Goal: Information Seeking & Learning: Learn about a topic

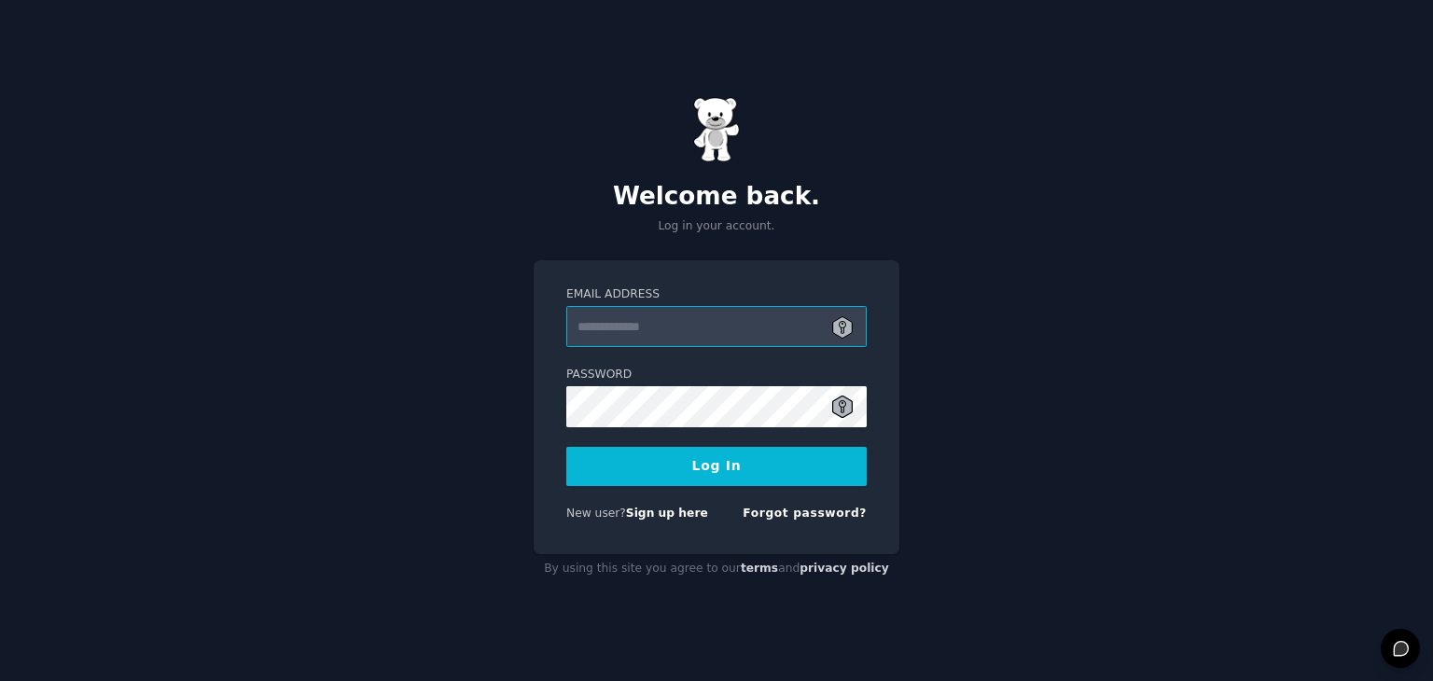
click at [733, 329] on input "Email Address" at bounding box center [716, 326] width 300 height 41
type input "**********"
click at [775, 465] on button "Log In" at bounding box center [716, 466] width 300 height 39
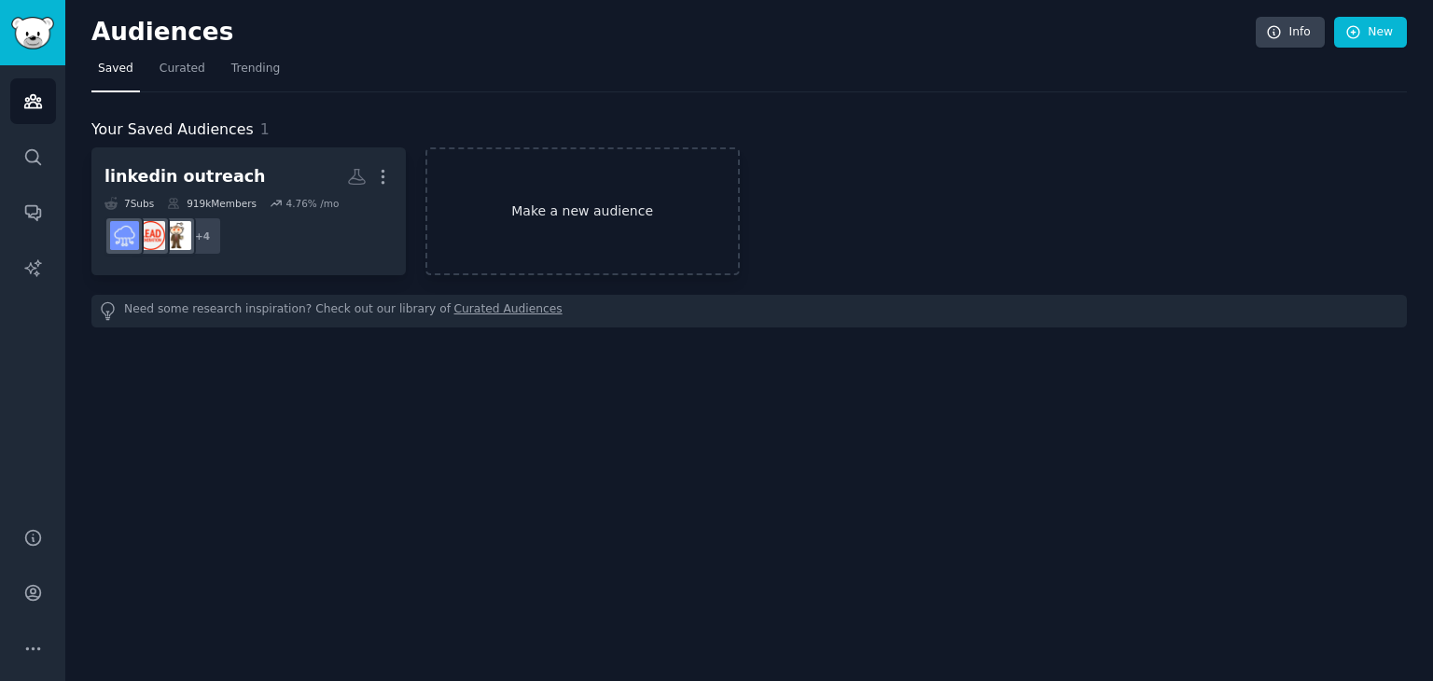
click at [580, 202] on link "Make a new audience" at bounding box center [583, 211] width 314 height 128
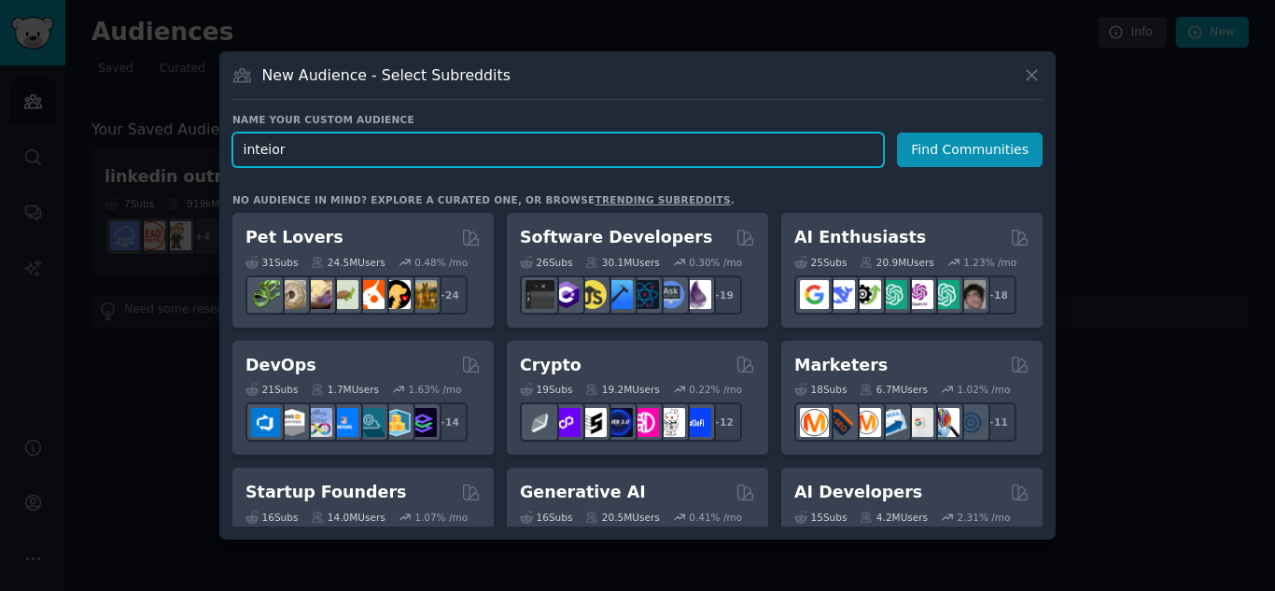
click at [322, 149] on input "inteior" at bounding box center [557, 150] width 651 height 35
type input "interior designer"
click button "Find Communities" at bounding box center [970, 150] width 146 height 35
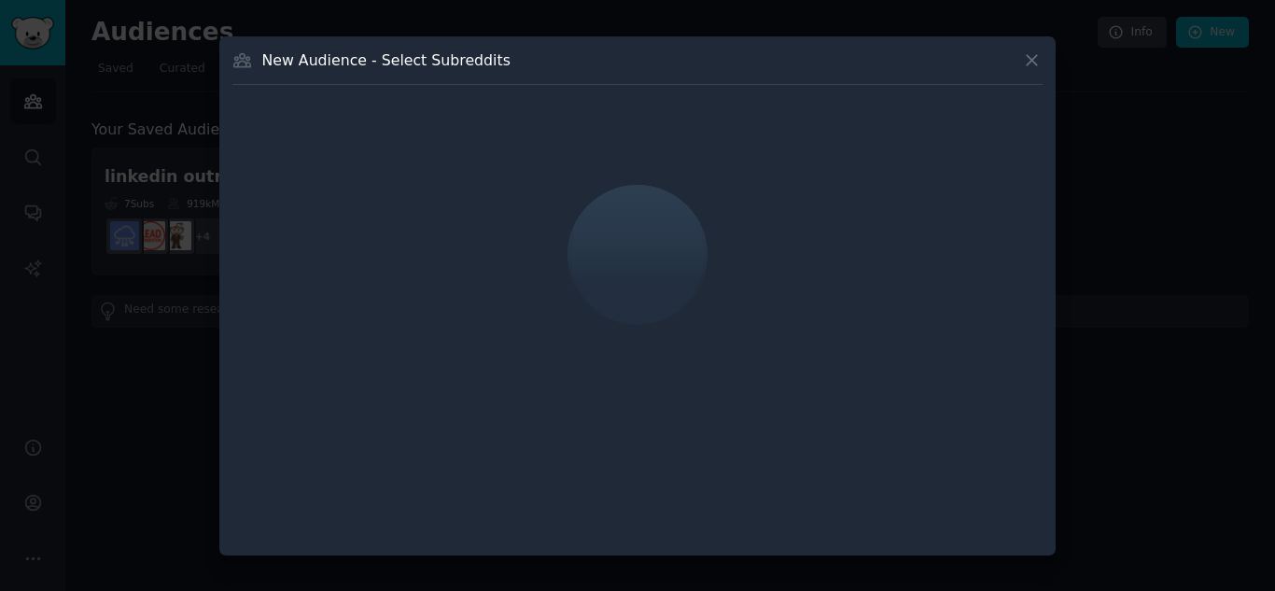
click at [1037, 64] on icon at bounding box center [1031, 60] width 10 height 10
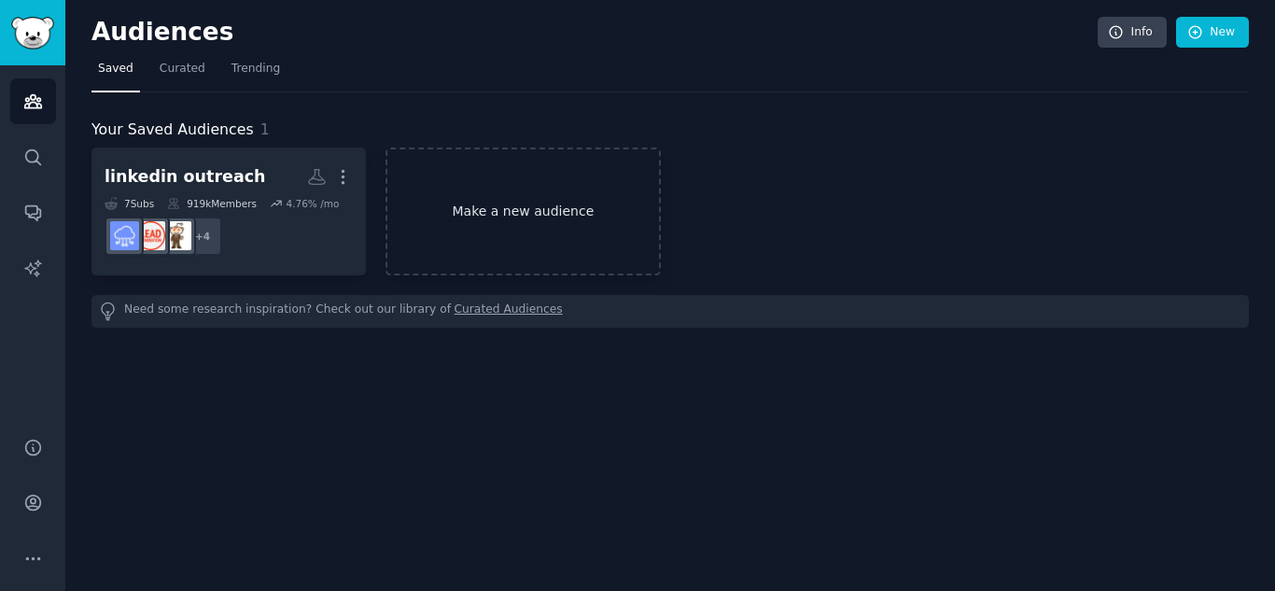
click at [496, 211] on link "Make a new audience" at bounding box center [522, 211] width 274 height 128
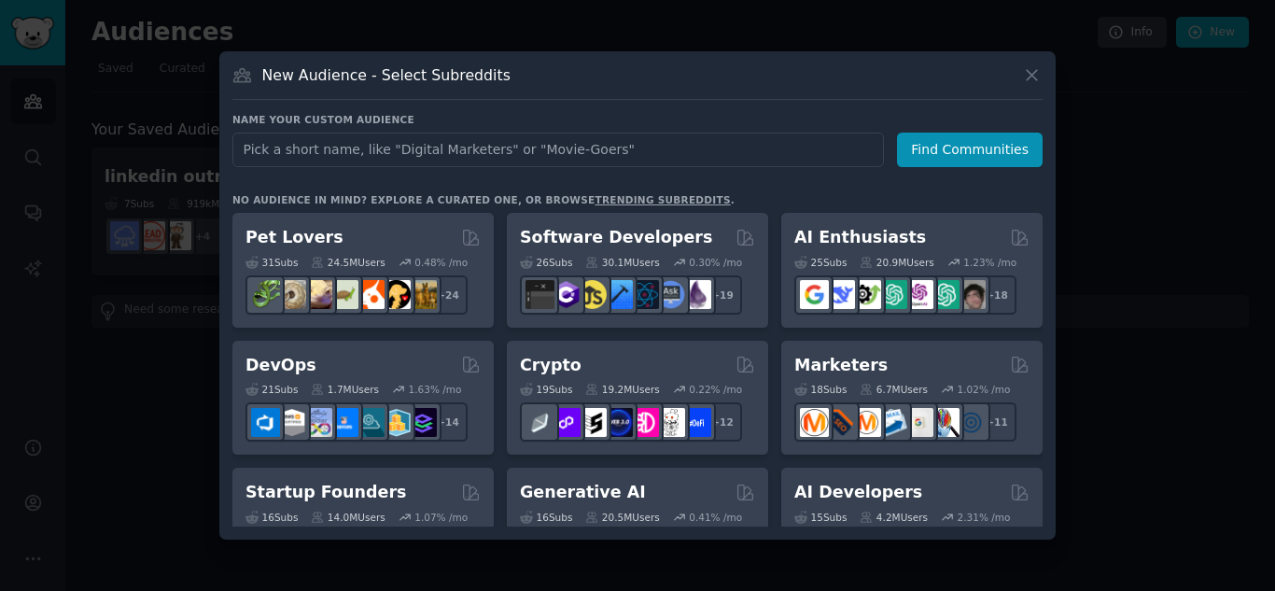
click at [448, 147] on input "text" at bounding box center [557, 150] width 651 height 35
type input "architect"
click button "Find Communities" at bounding box center [970, 150] width 146 height 35
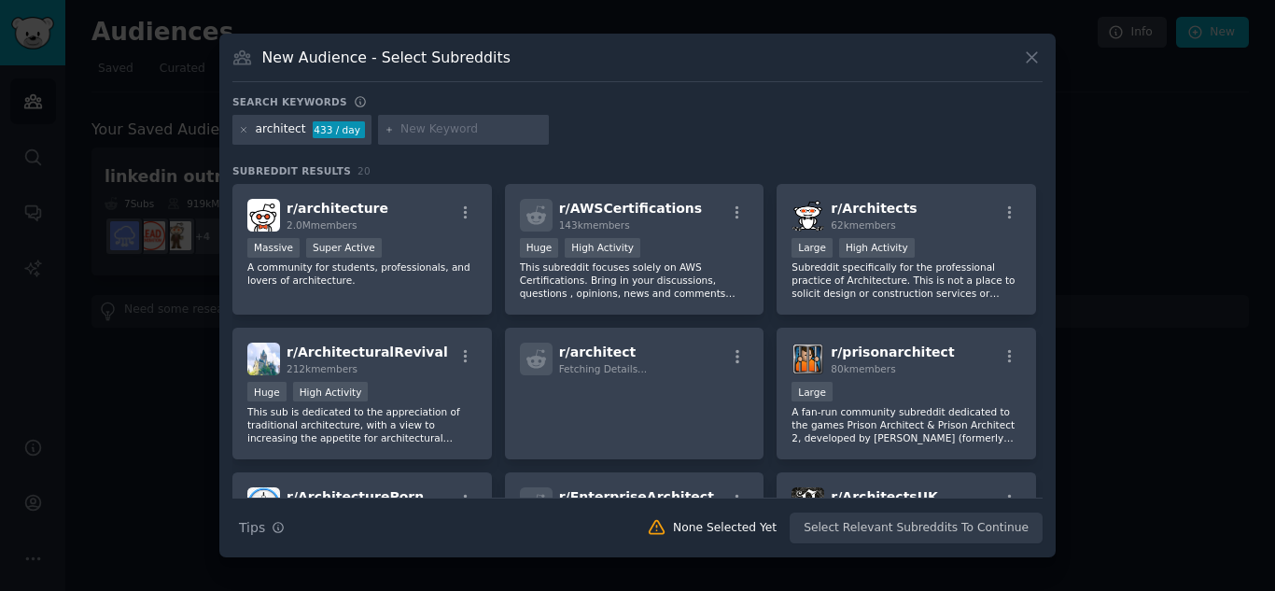
click at [412, 130] on input "text" at bounding box center [471, 129] width 142 height 17
type input "interior designer"
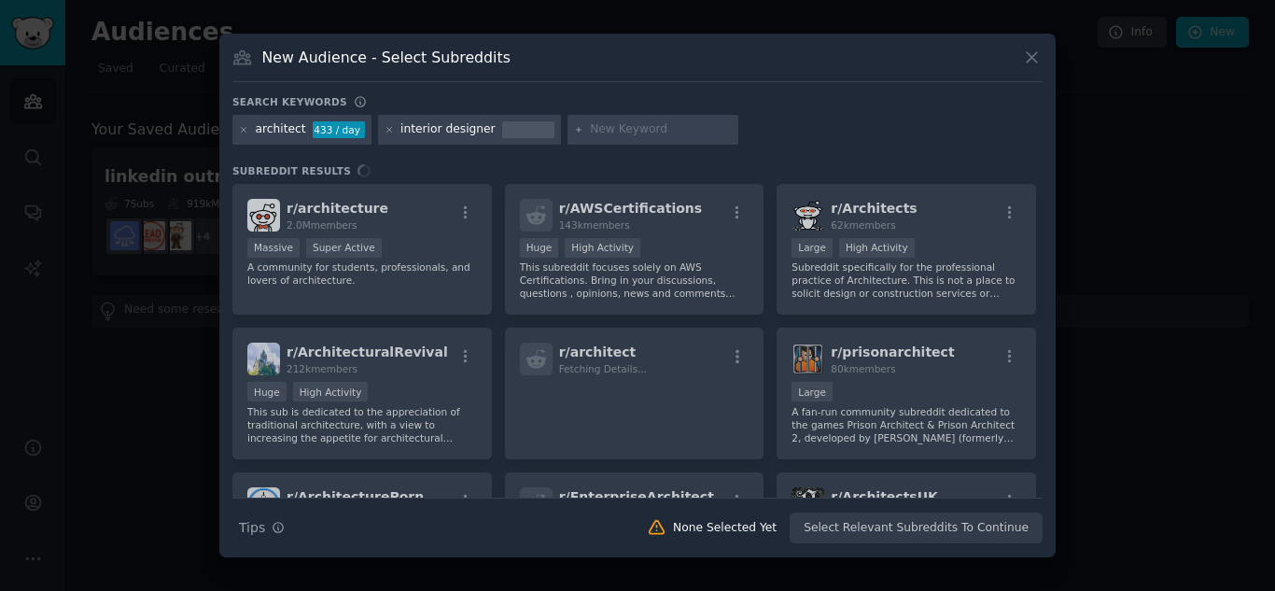
click at [384, 219] on div "r/ architecture 2.0M members >= 95th percentile for submissions / day Massive S…" at bounding box center [637, 341] width 810 height 314
click at [321, 193] on div "r/ architecture 2.0M members >= 95th percentile for submissions / day Massive S…" at bounding box center [637, 341] width 810 height 314
click at [461, 213] on div "r/ architecture 2.0M members >= 95th percentile for submissions / day Massive S…" at bounding box center [637, 341] width 810 height 314
click at [291, 123] on div "architect" at bounding box center [281, 129] width 50 height 17
click at [470, 204] on div "r/ architecture 2.0M members >= 95th percentile for submissions / day Massive S…" at bounding box center [637, 341] width 810 height 314
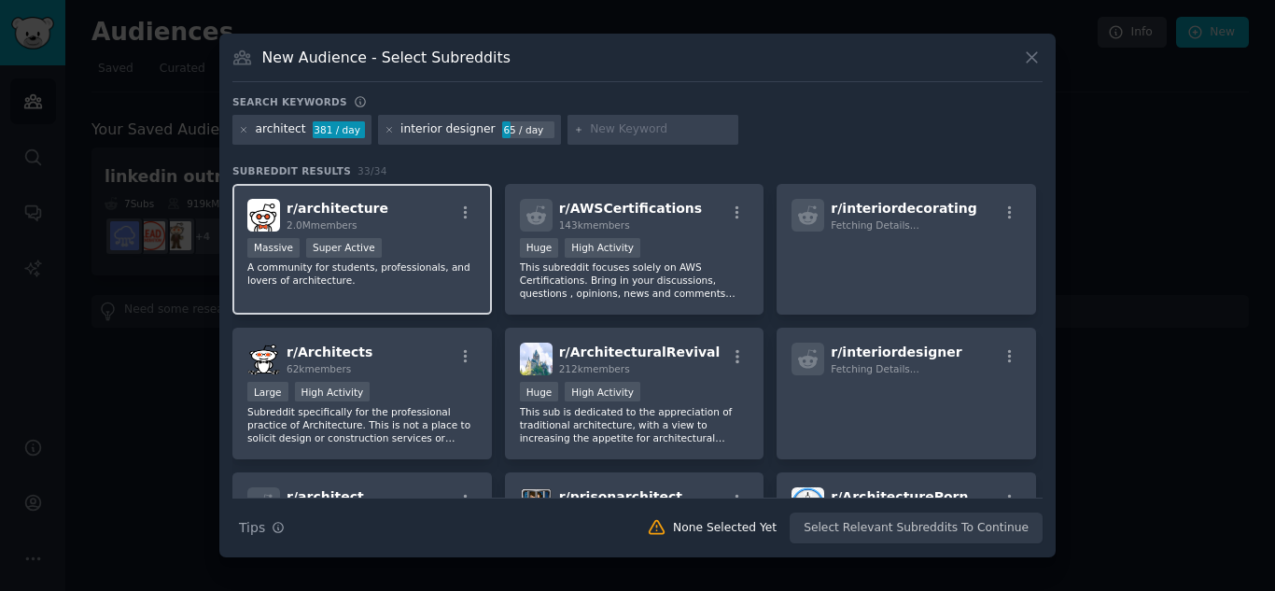
click at [433, 224] on div "r/ architecture 2.0M members" at bounding box center [362, 215] width 230 height 33
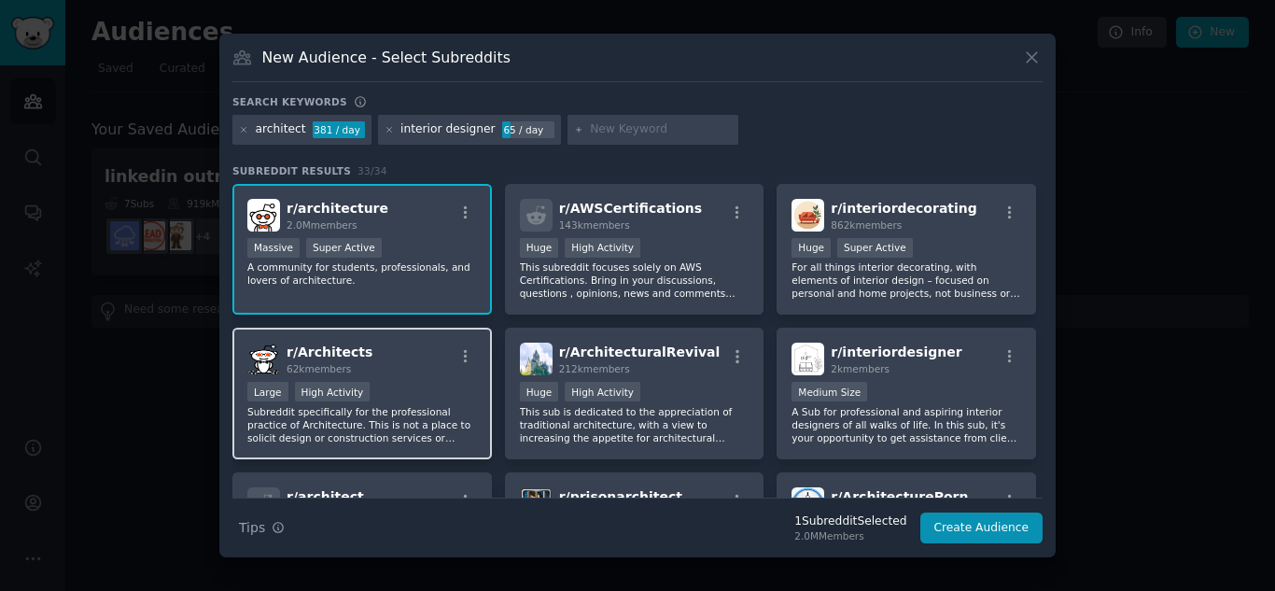
click at [421, 360] on div "r/ Architects 62k members" at bounding box center [362, 358] width 230 height 33
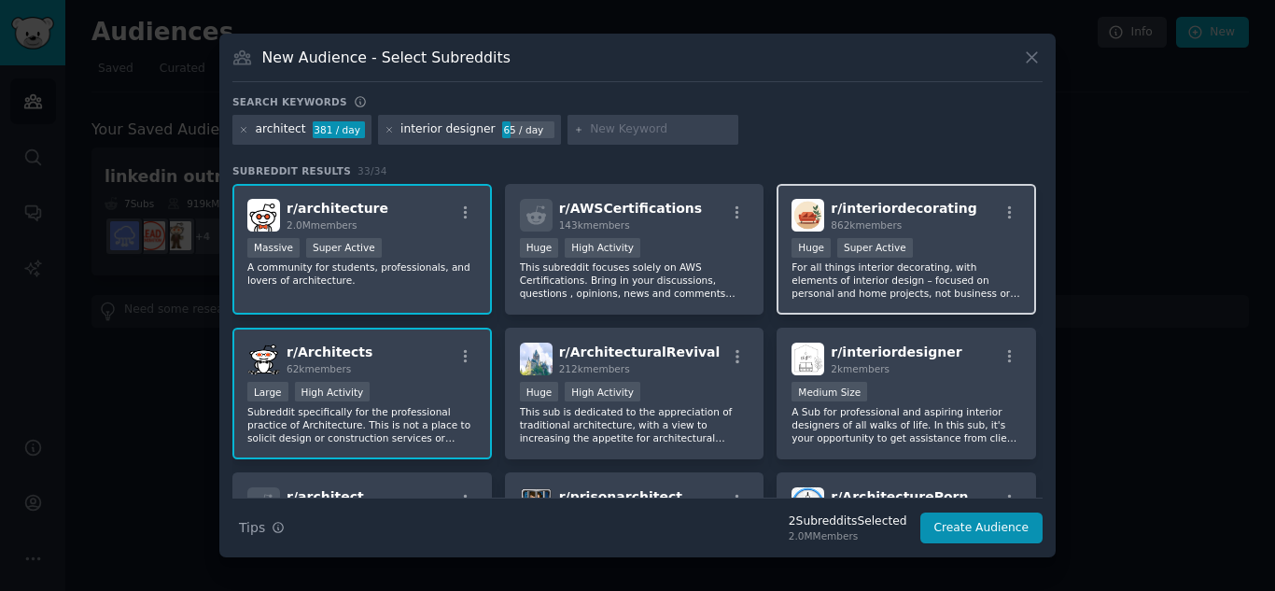
click at [930, 274] on p "For all things interior decorating, with elements of interior design – focused …" at bounding box center [906, 279] width 230 height 39
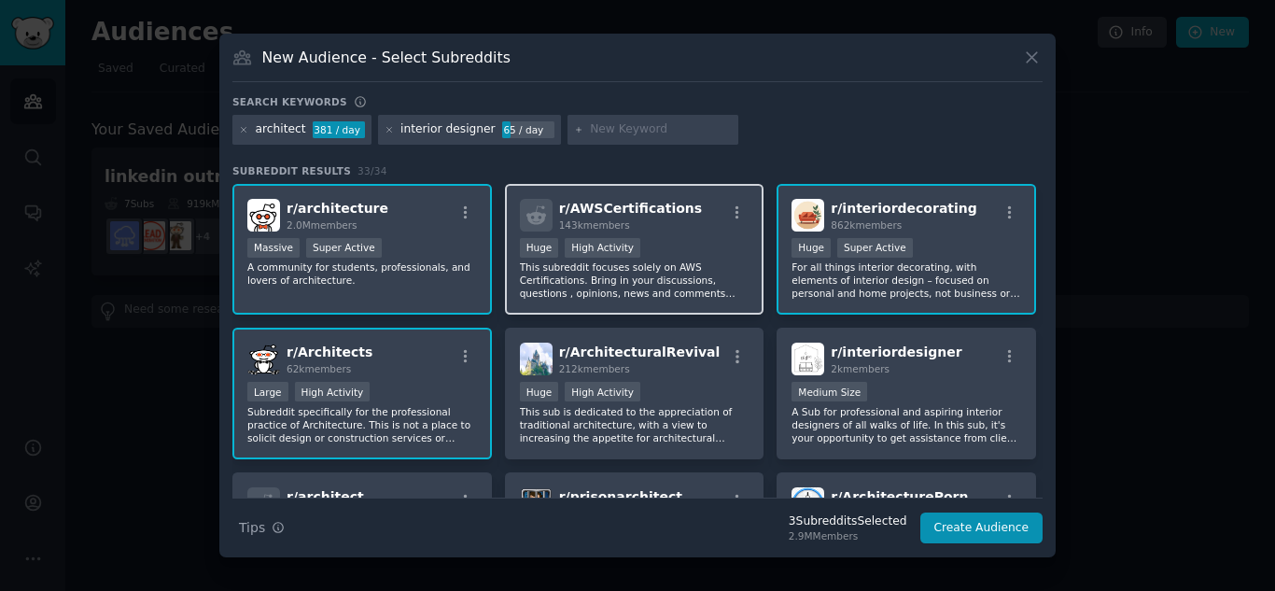
scroll to position [187, 0]
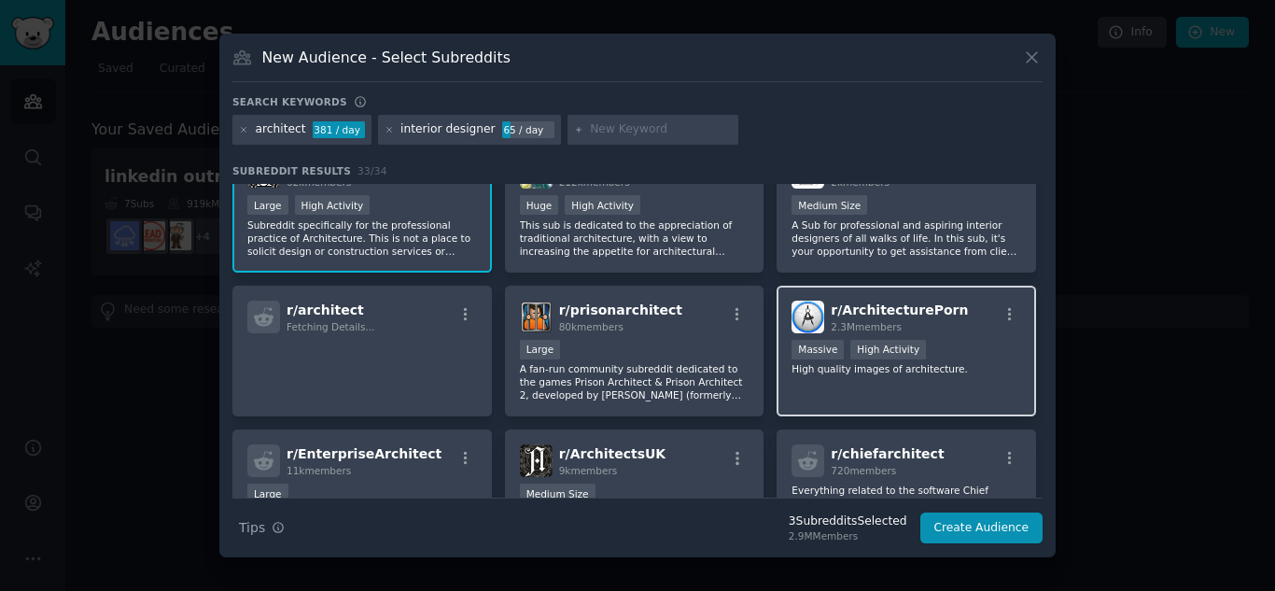
click at [948, 306] on div "r/ ArchitecturePorn 2.3M members" at bounding box center [906, 316] width 230 height 33
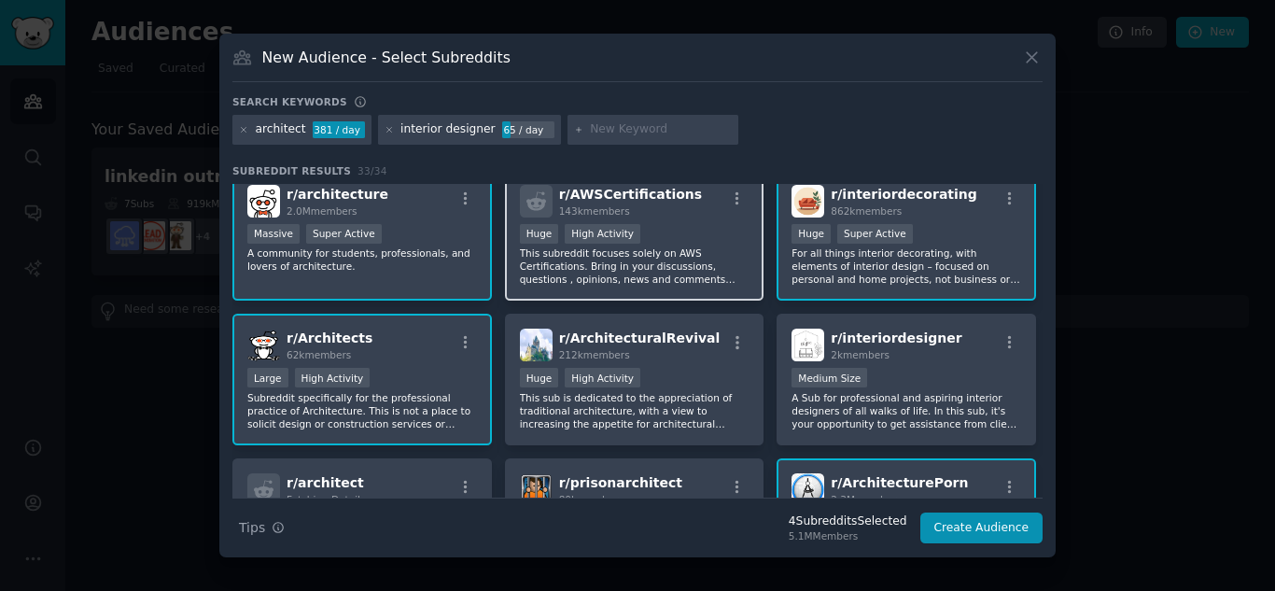
scroll to position [11, 0]
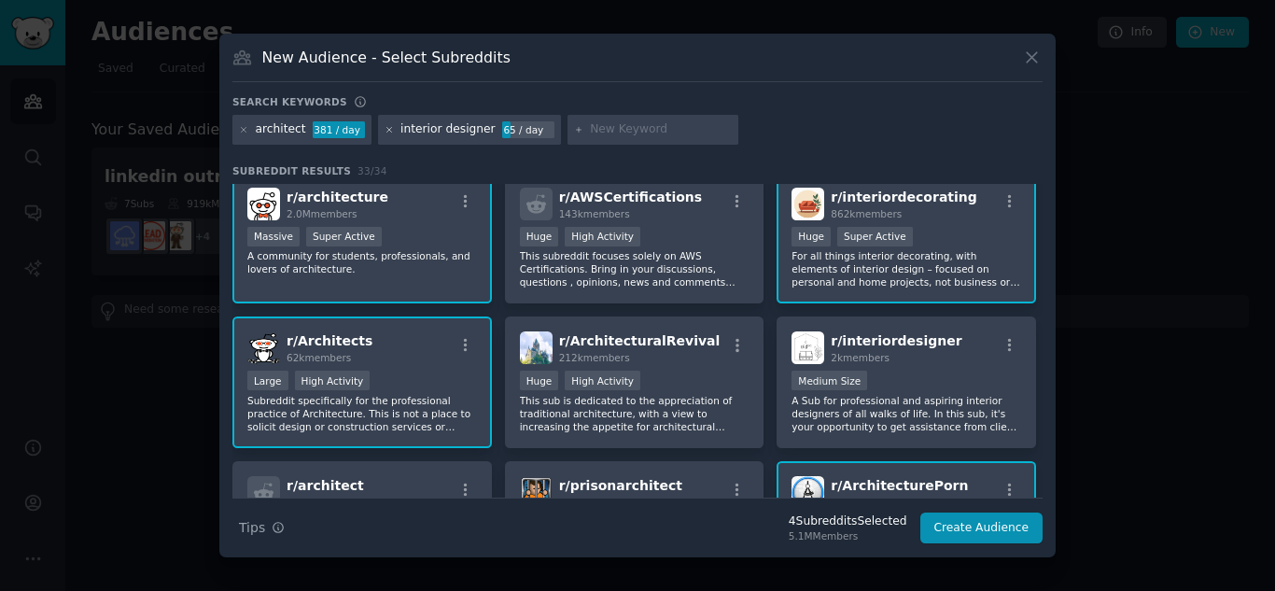
click at [384, 130] on icon at bounding box center [389, 130] width 10 height 10
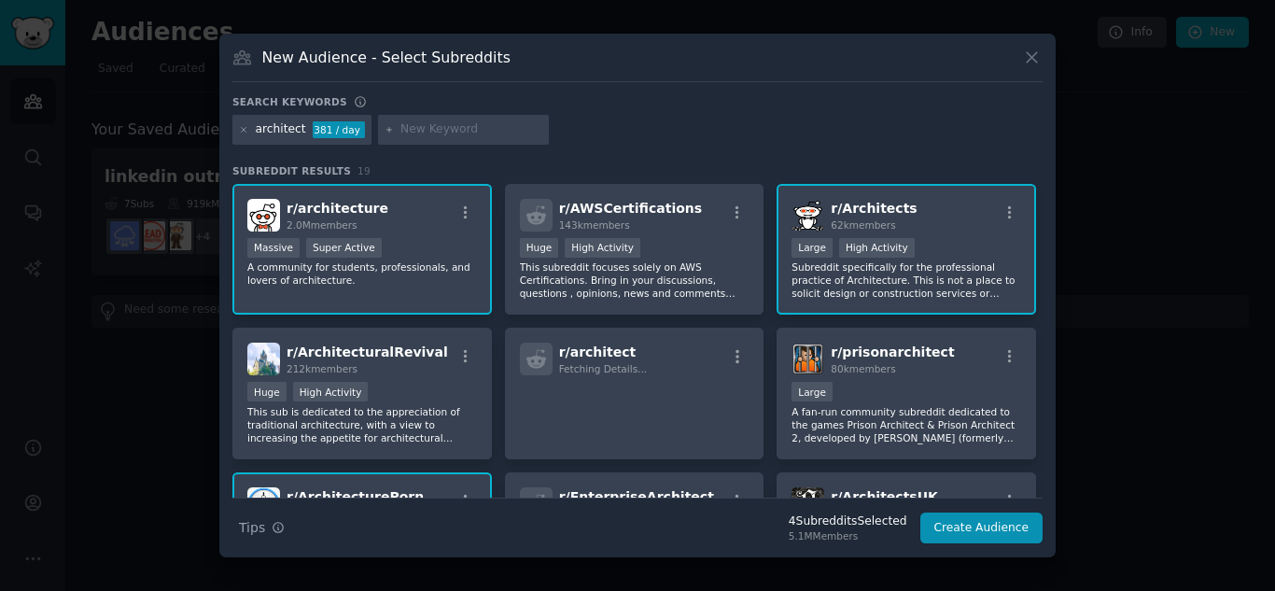
click at [400, 131] on input "text" at bounding box center [471, 129] width 142 height 17
type input "interior design"
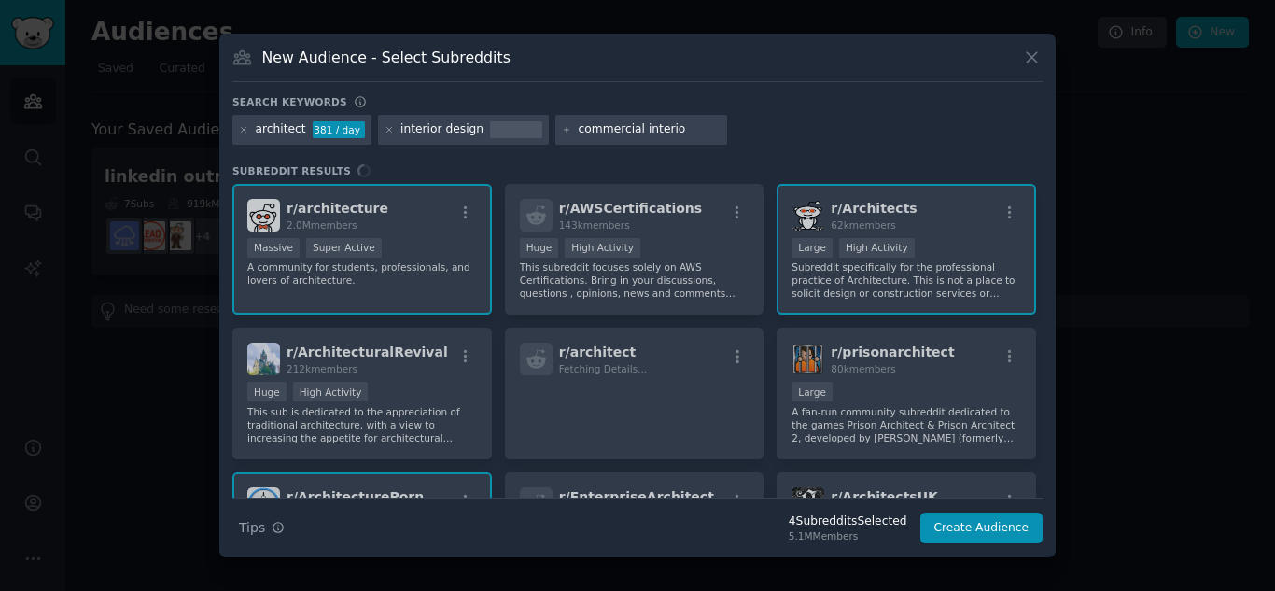
type input "commercial interior"
click at [428, 128] on div "interior design" at bounding box center [441, 129] width 83 height 17
click at [562, 132] on icon at bounding box center [567, 130] width 10 height 10
click at [385, 130] on icon at bounding box center [389, 130] width 10 height 10
click at [419, 127] on input "text" at bounding box center [471, 129] width 142 height 17
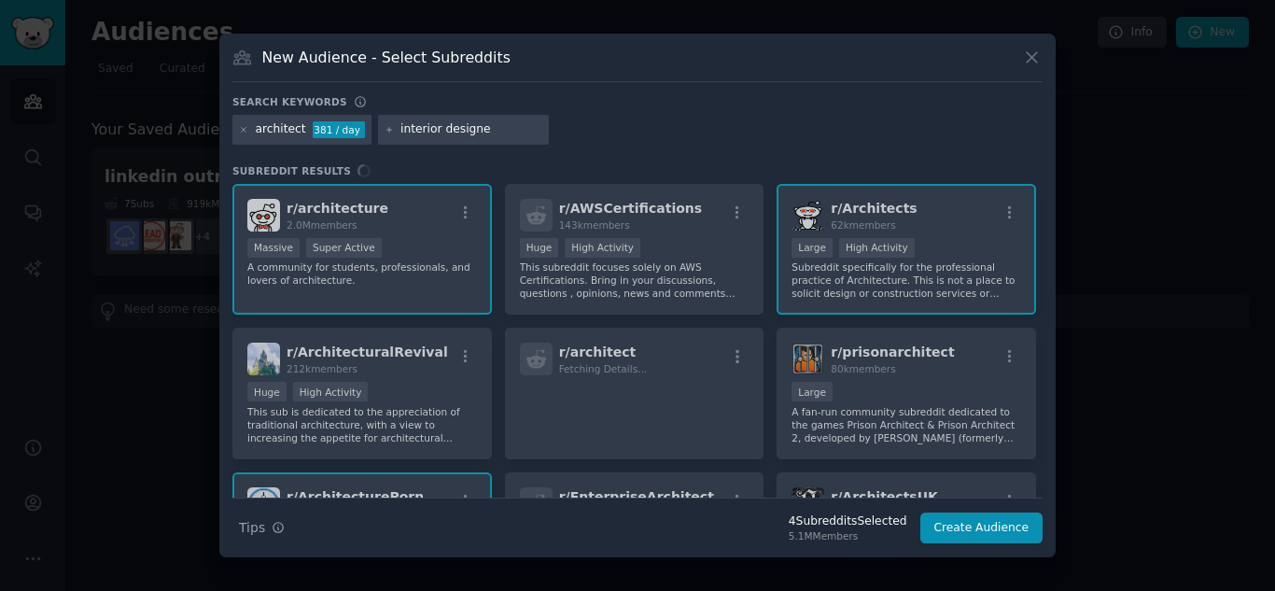
type input "interior designer"
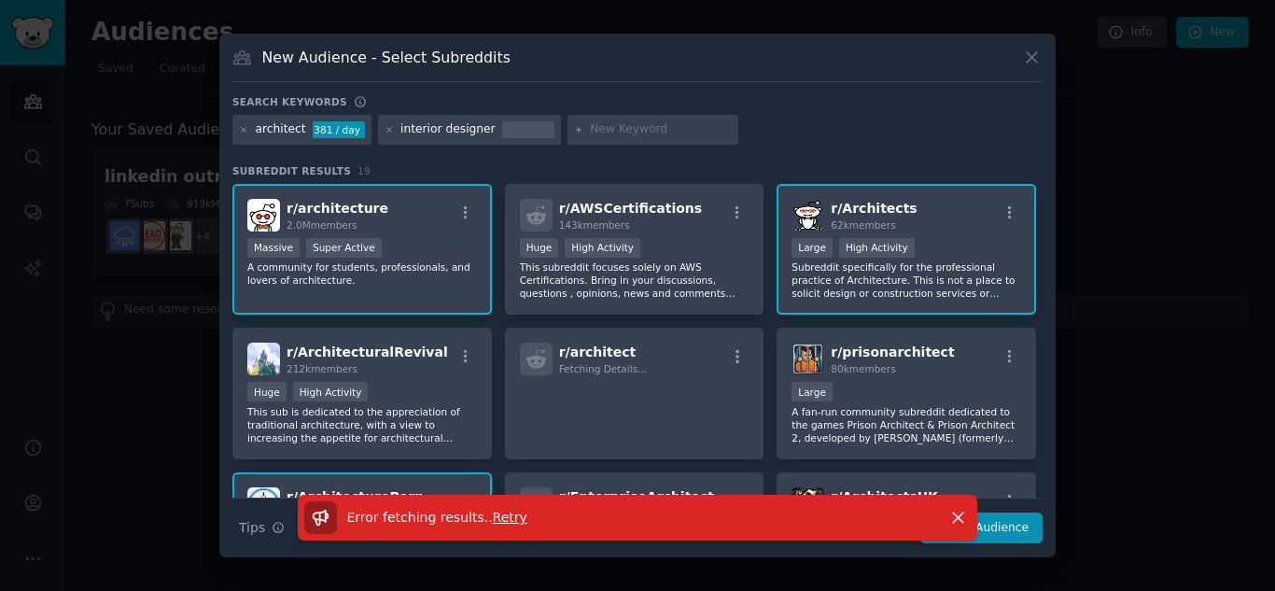
click at [1013, 520] on div "Error fetching results. . Retry Dismiss" at bounding box center [637, 526] width 836 height 63
click at [1005, 525] on div "Error fetching results. . Retry Dismiss" at bounding box center [637, 526] width 836 height 63
click at [960, 507] on button "Dismiss" at bounding box center [958, 517] width 33 height 33
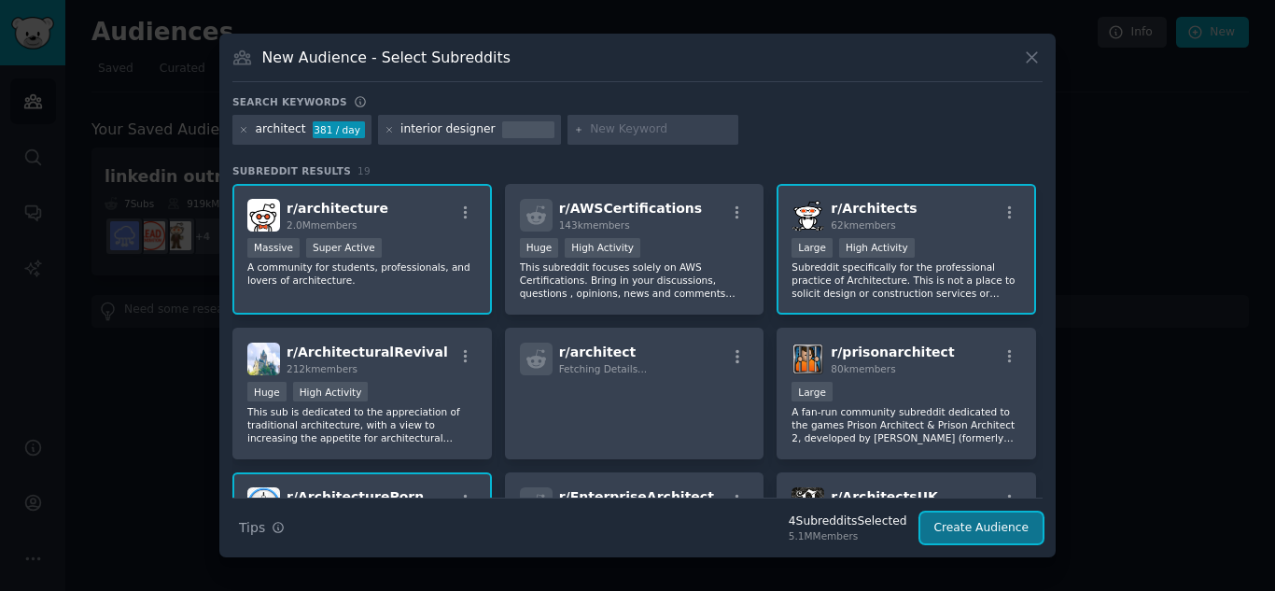
click at [969, 520] on button "Create Audience" at bounding box center [981, 528] width 123 height 32
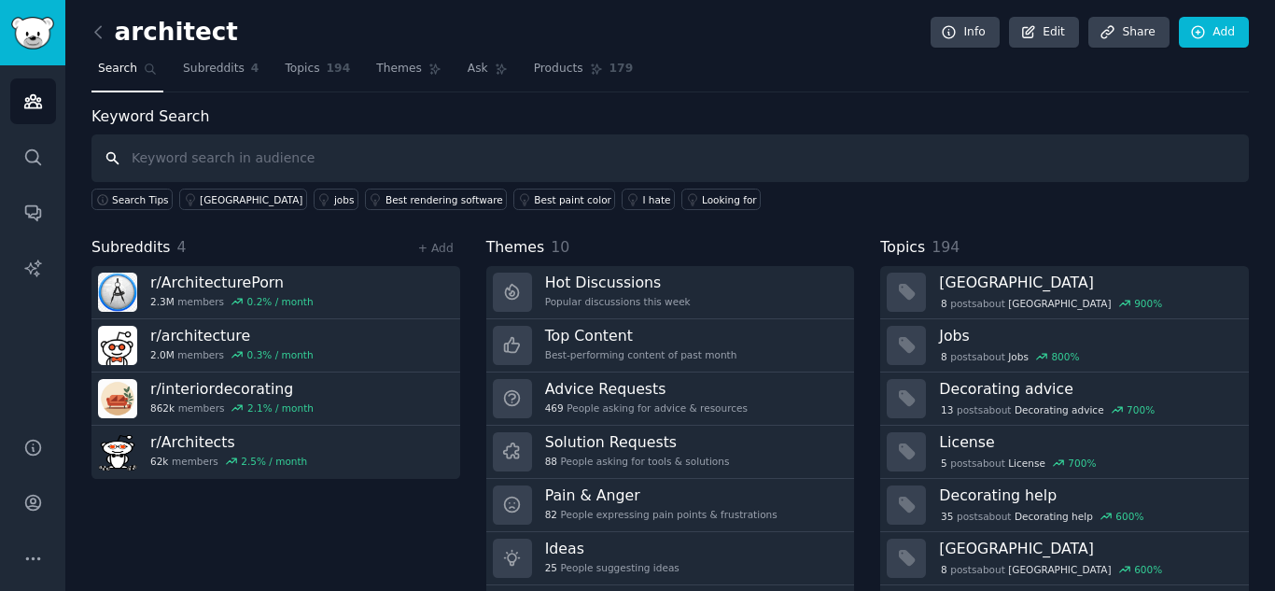
click at [233, 145] on input "text" at bounding box center [669, 158] width 1157 height 48
type input "resort architect"
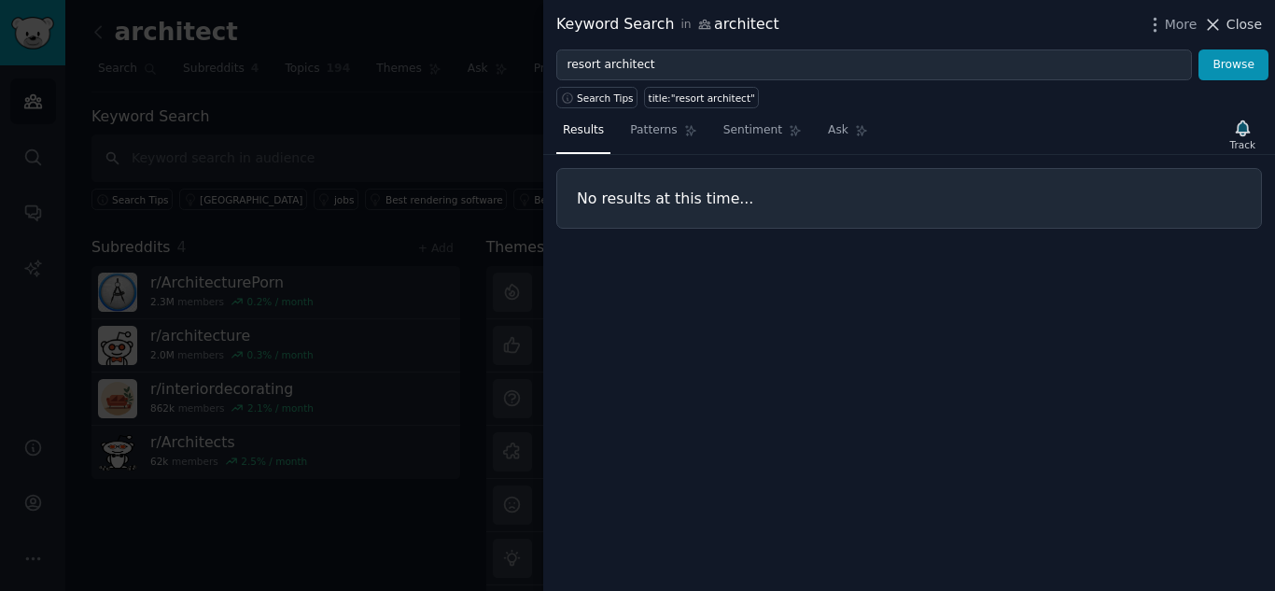
click at [1240, 20] on span "Close" at bounding box center [1243, 25] width 35 height 20
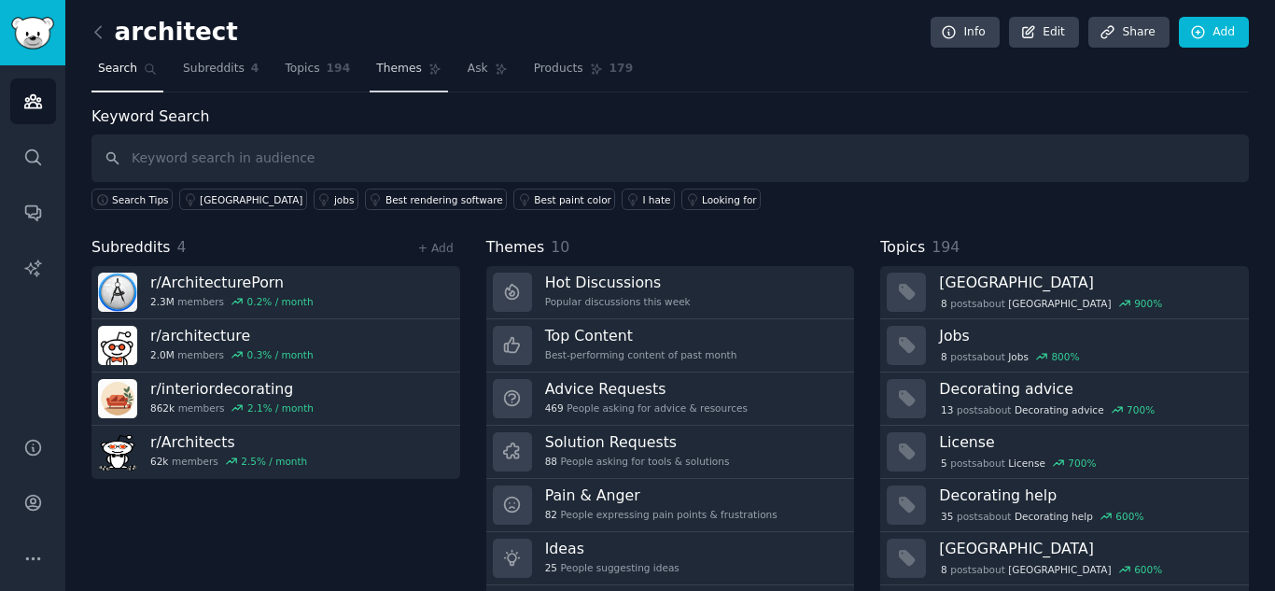
click at [391, 70] on span "Themes" at bounding box center [399, 69] width 46 height 17
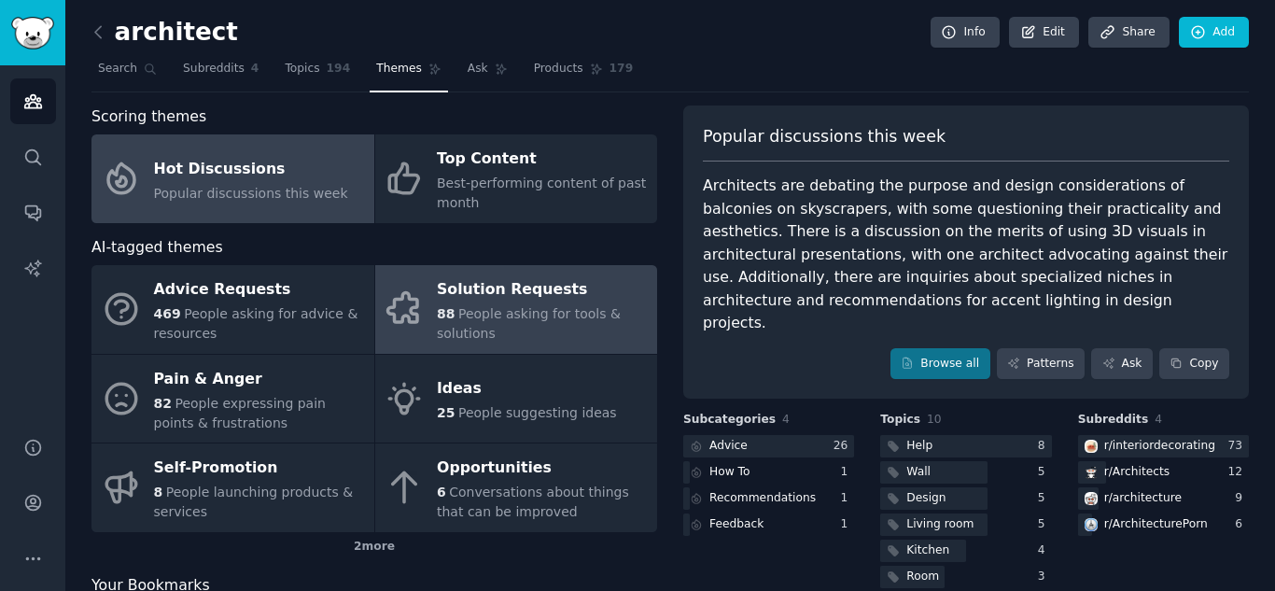
click at [492, 302] on div "Solution Requests" at bounding box center [542, 290] width 211 height 30
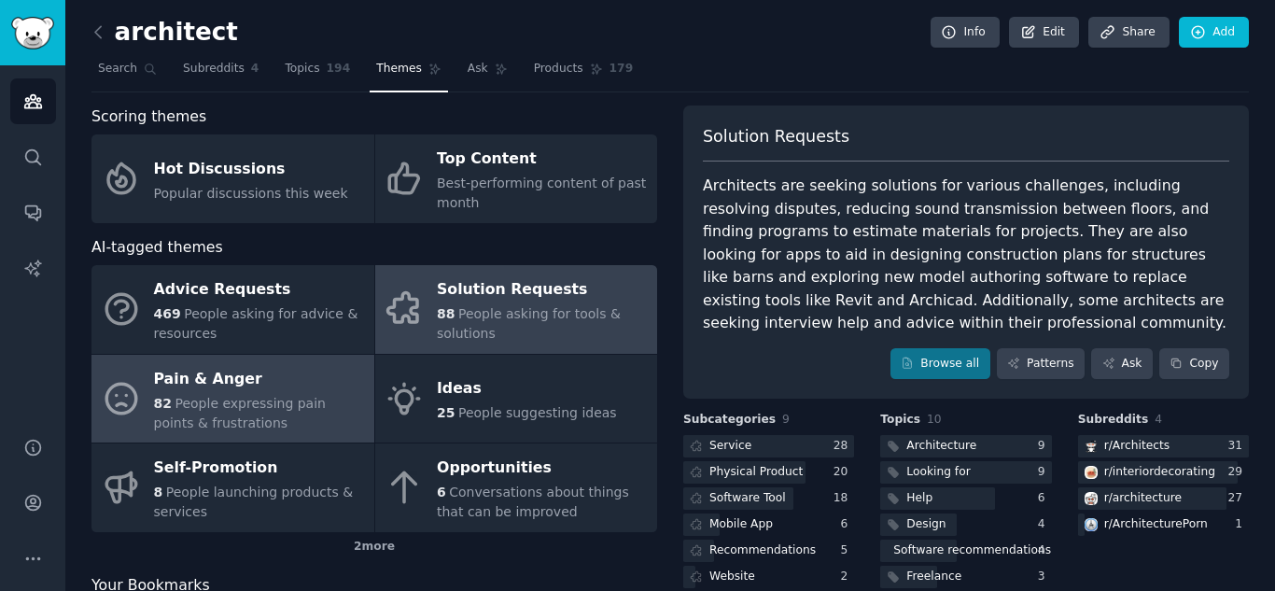
click at [213, 385] on div "Pain & Anger" at bounding box center [259, 379] width 211 height 30
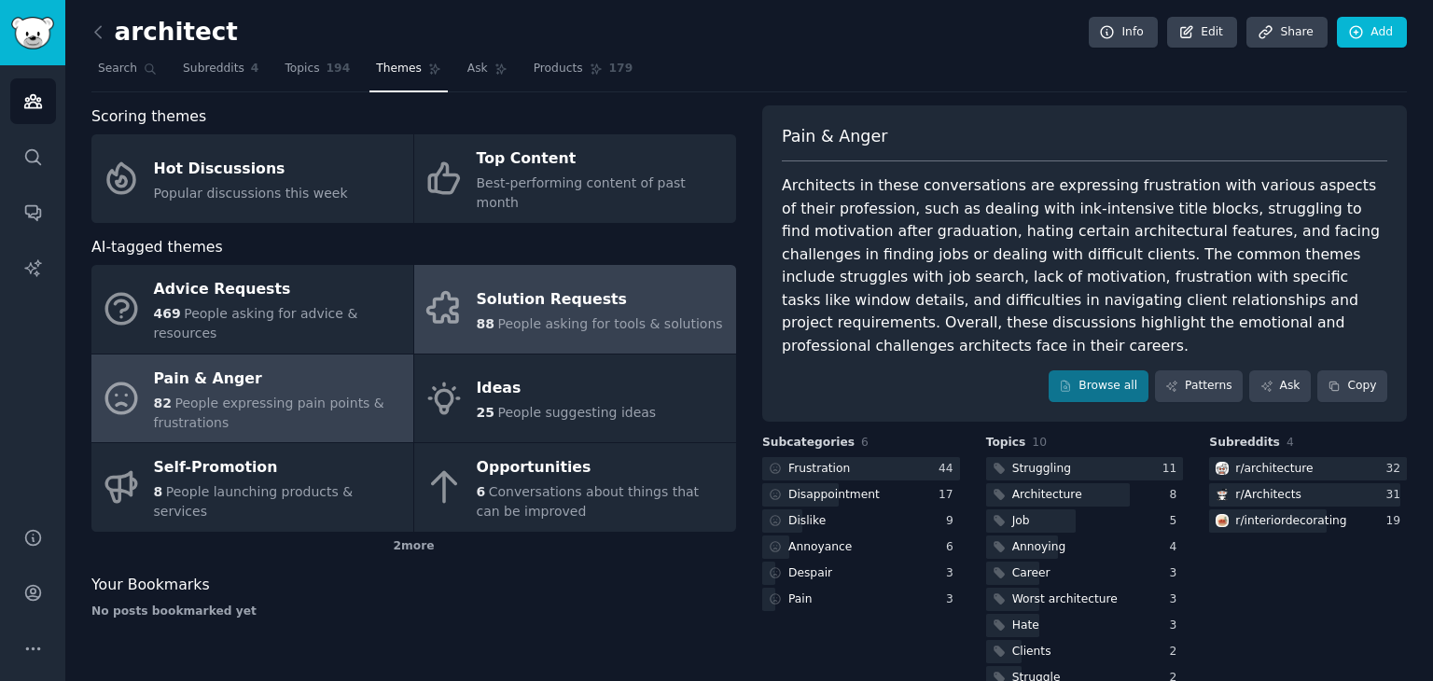
click at [581, 285] on div "Solution Requests" at bounding box center [600, 300] width 246 height 30
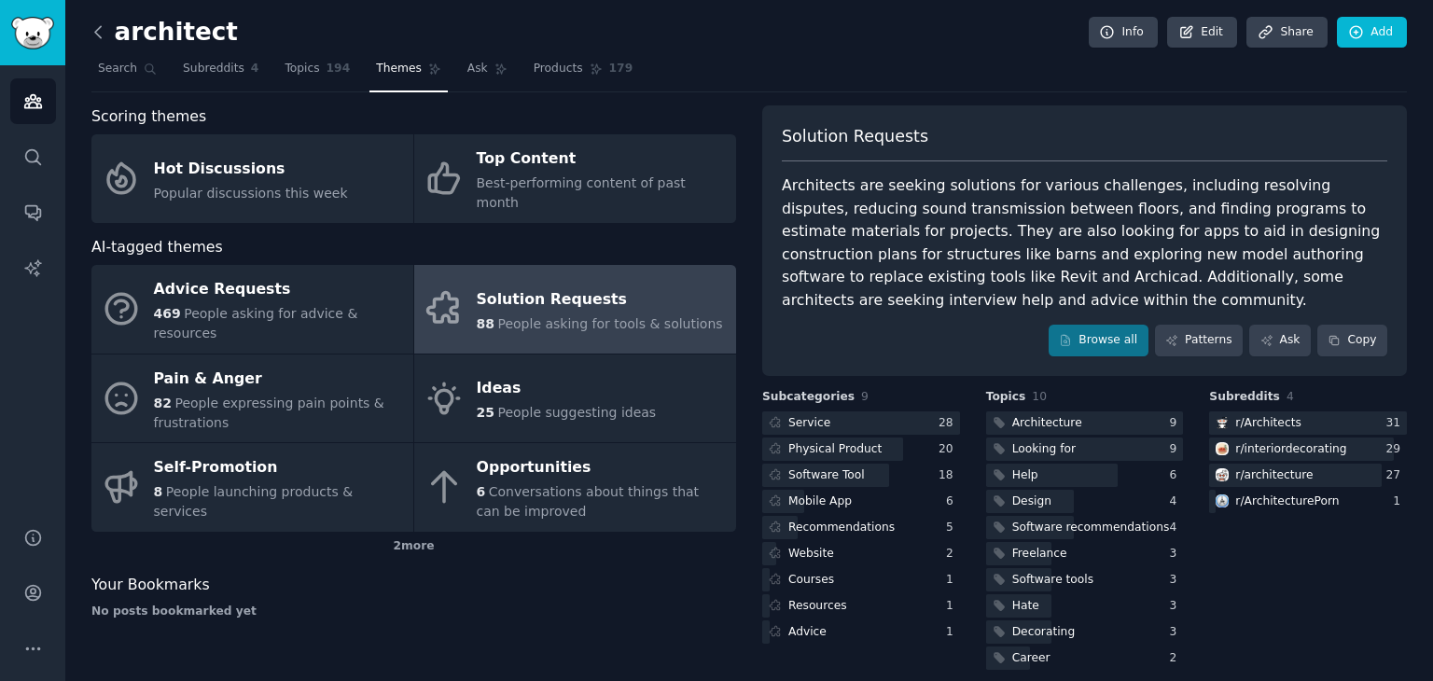
click at [97, 36] on icon at bounding box center [99, 32] width 20 height 20
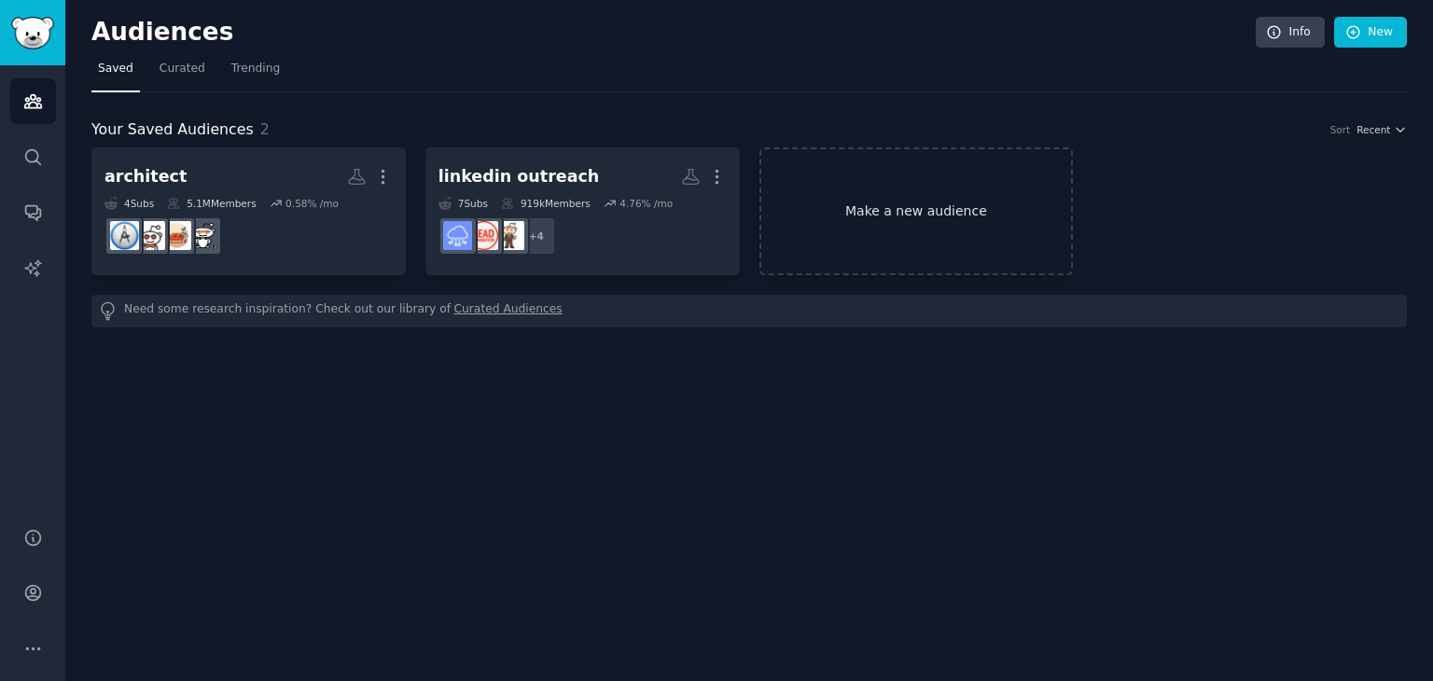
click at [821, 181] on link "Make a new audience" at bounding box center [917, 211] width 314 height 128
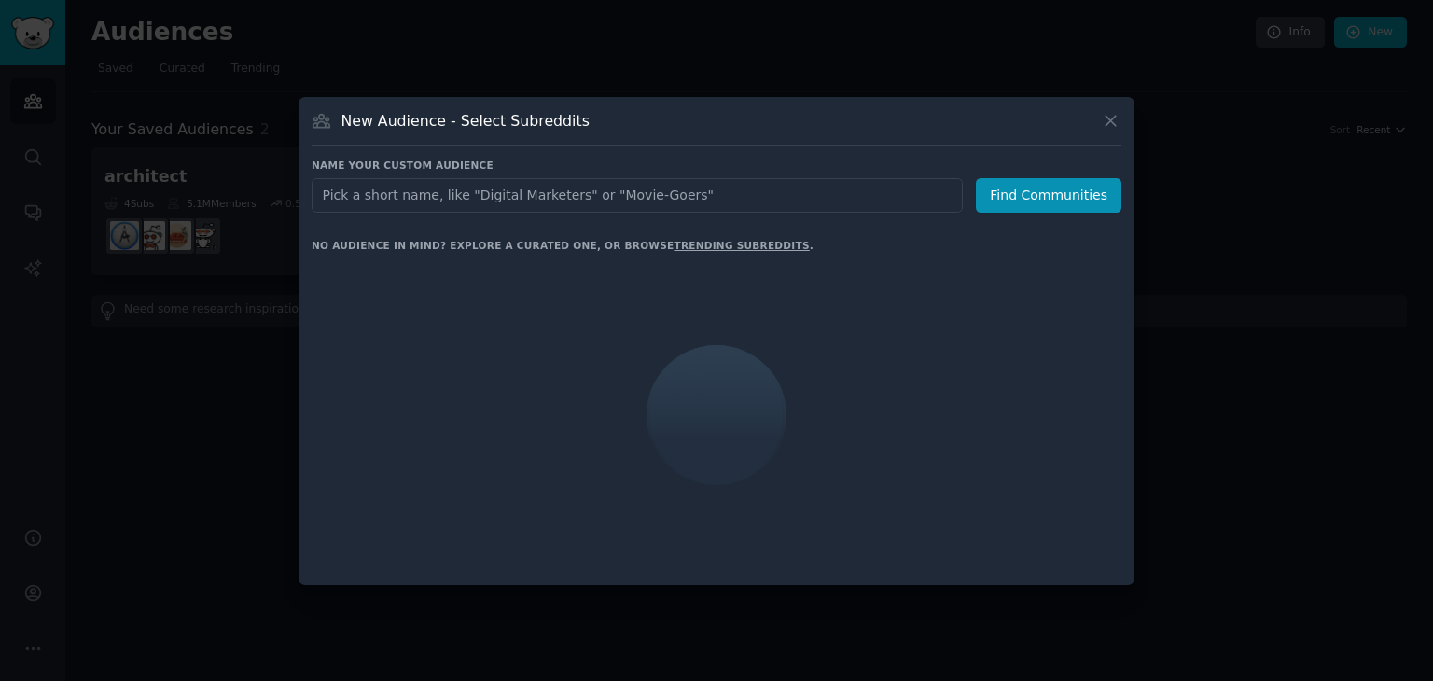
type input "indianrealestate"
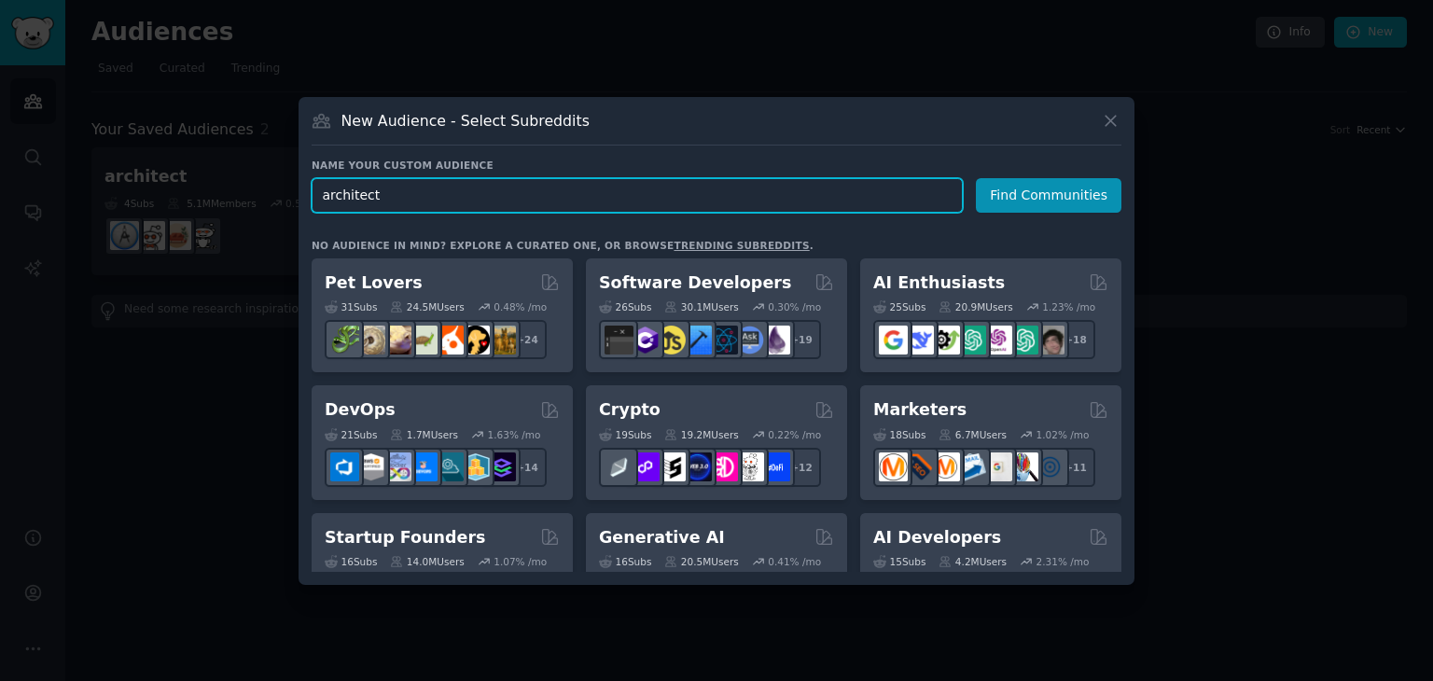
click at [533, 191] on input "architect" at bounding box center [637, 195] width 651 height 35
paste input "indianrealestate"
type input "indianrealestate"
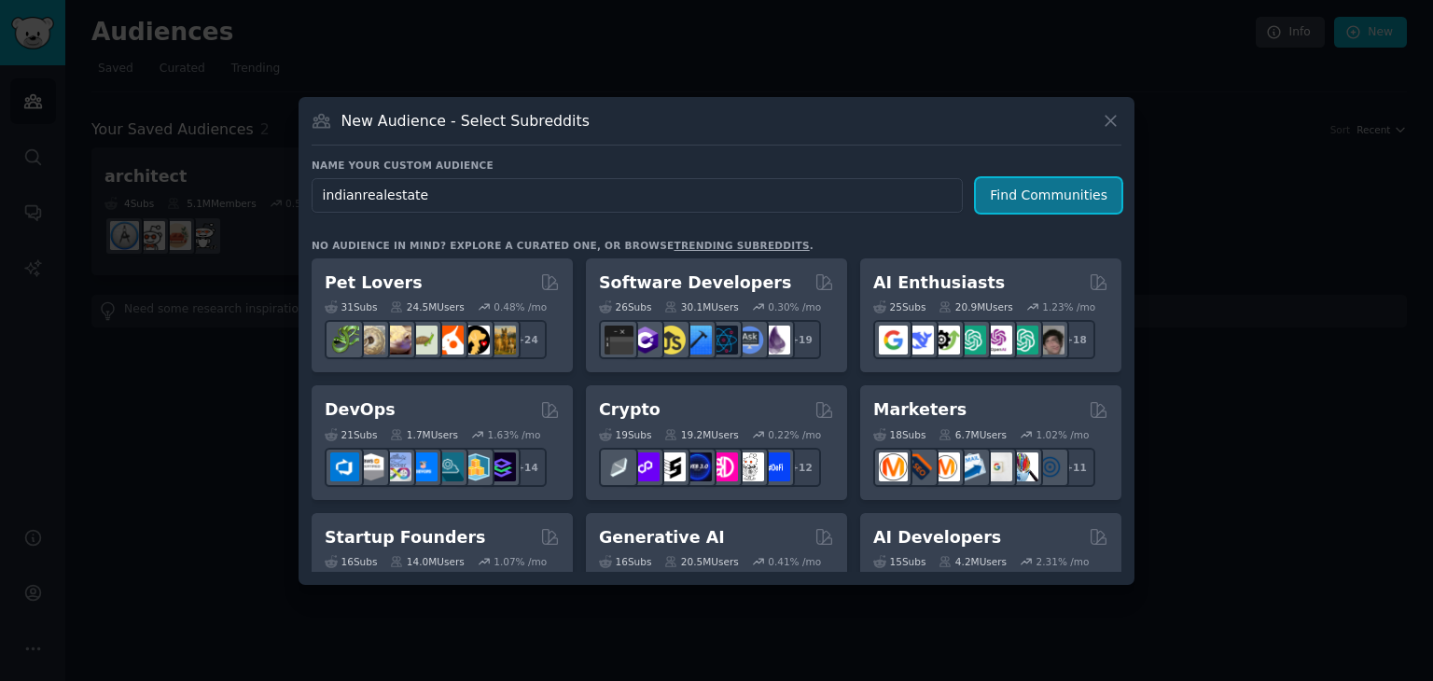
click at [1080, 199] on button "Find Communities" at bounding box center [1049, 195] width 146 height 35
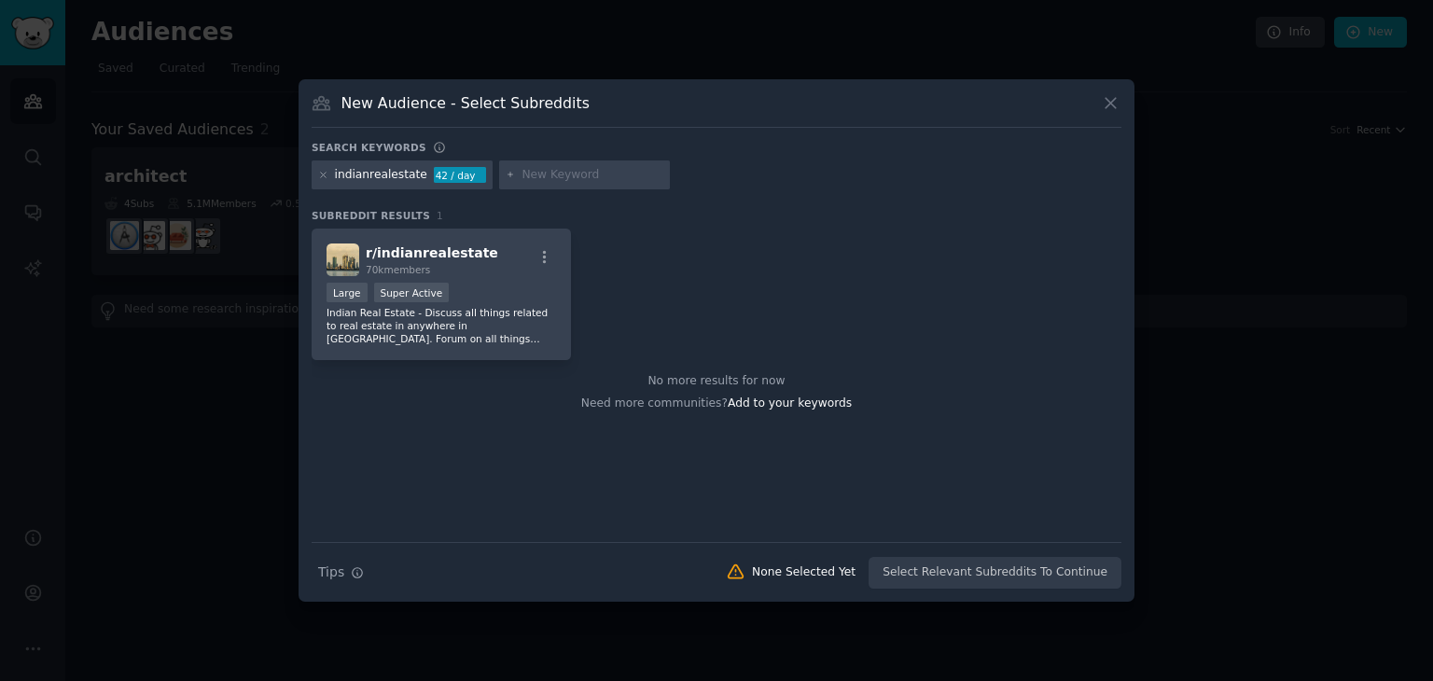
click at [963, 206] on div "Search keywords indianrealestate 42 / day Subreddit Results 1 r/ indianrealesta…" at bounding box center [717, 365] width 810 height 449
click at [498, 271] on div "r/ indianrealestate 70k members" at bounding box center [442, 260] width 230 height 33
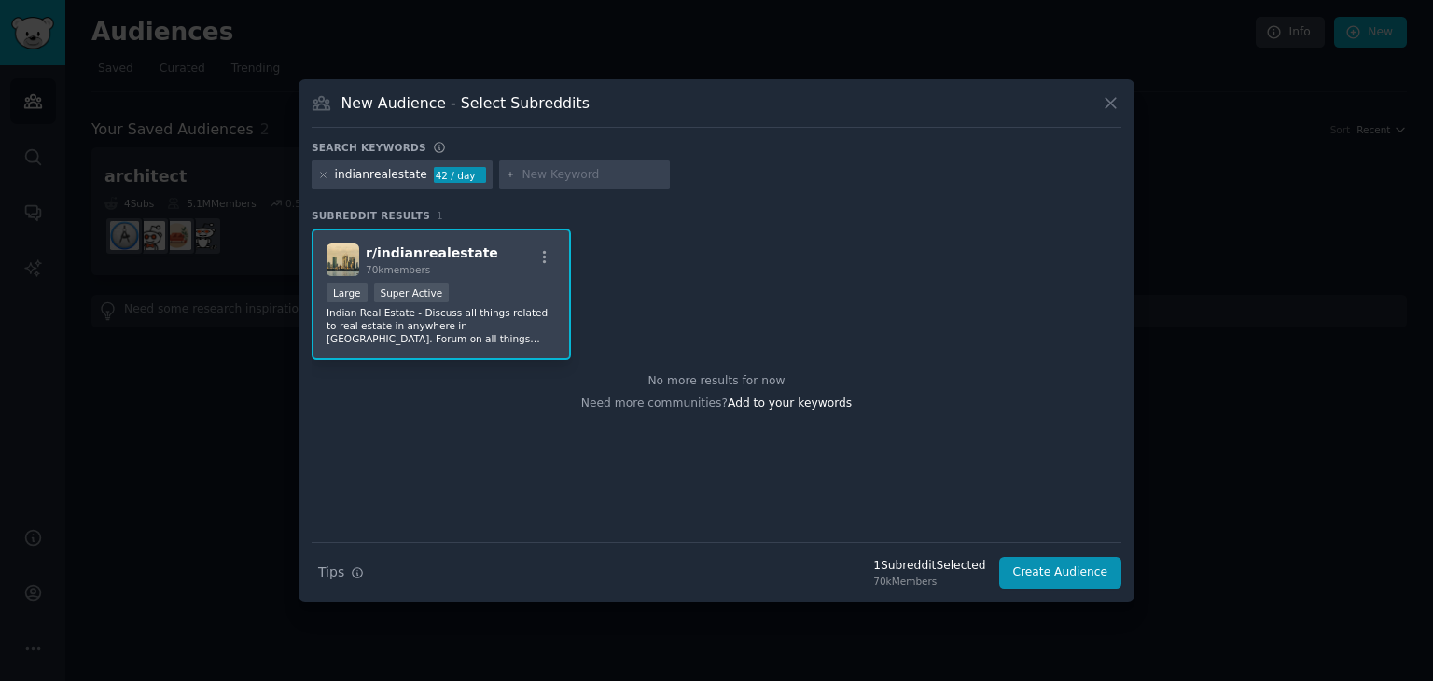
click at [528, 174] on input "text" at bounding box center [593, 175] width 142 height 17
paste input "indianrealestate"
type input "indianrealestate"
click at [1112, 103] on icon at bounding box center [1111, 103] width 20 height 20
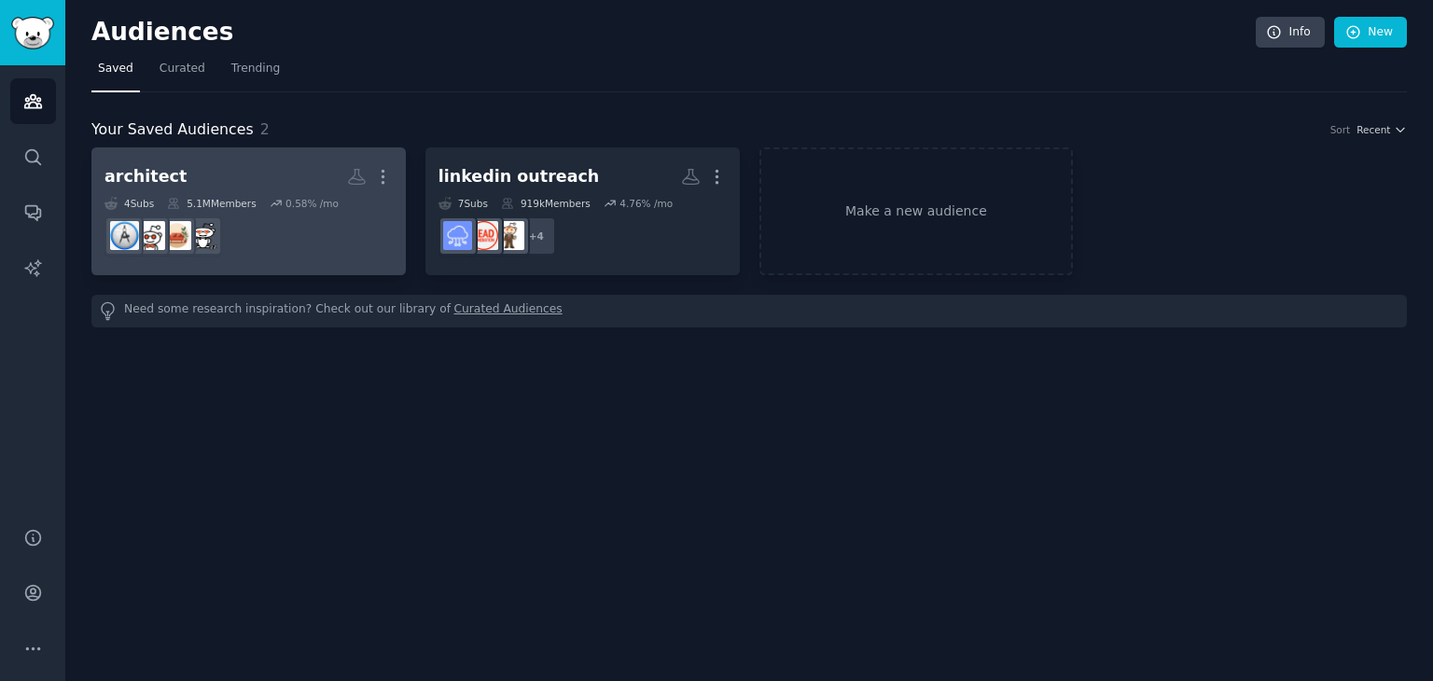
click at [279, 192] on div "architect More 4 Sub s 5.1M Members 0.58 % /mo" at bounding box center [249, 211] width 288 height 102
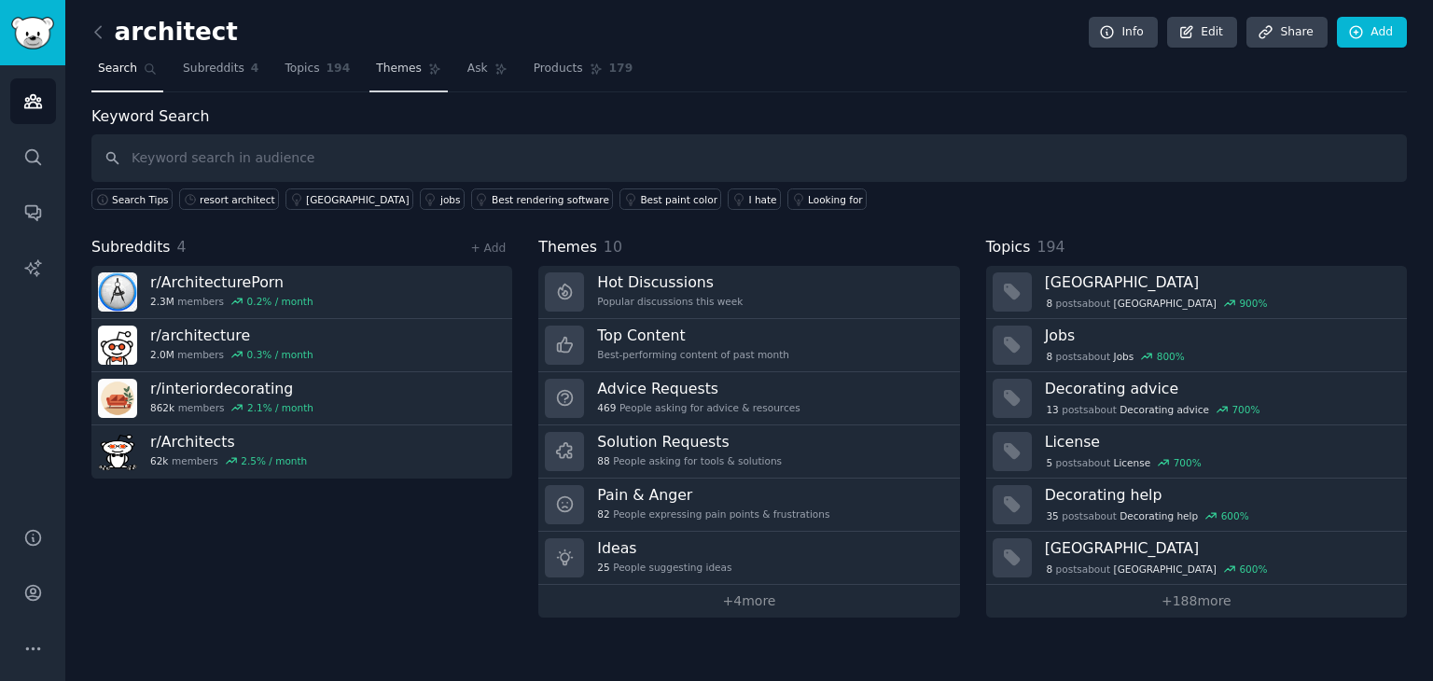
click at [389, 72] on span "Themes" at bounding box center [399, 69] width 46 height 17
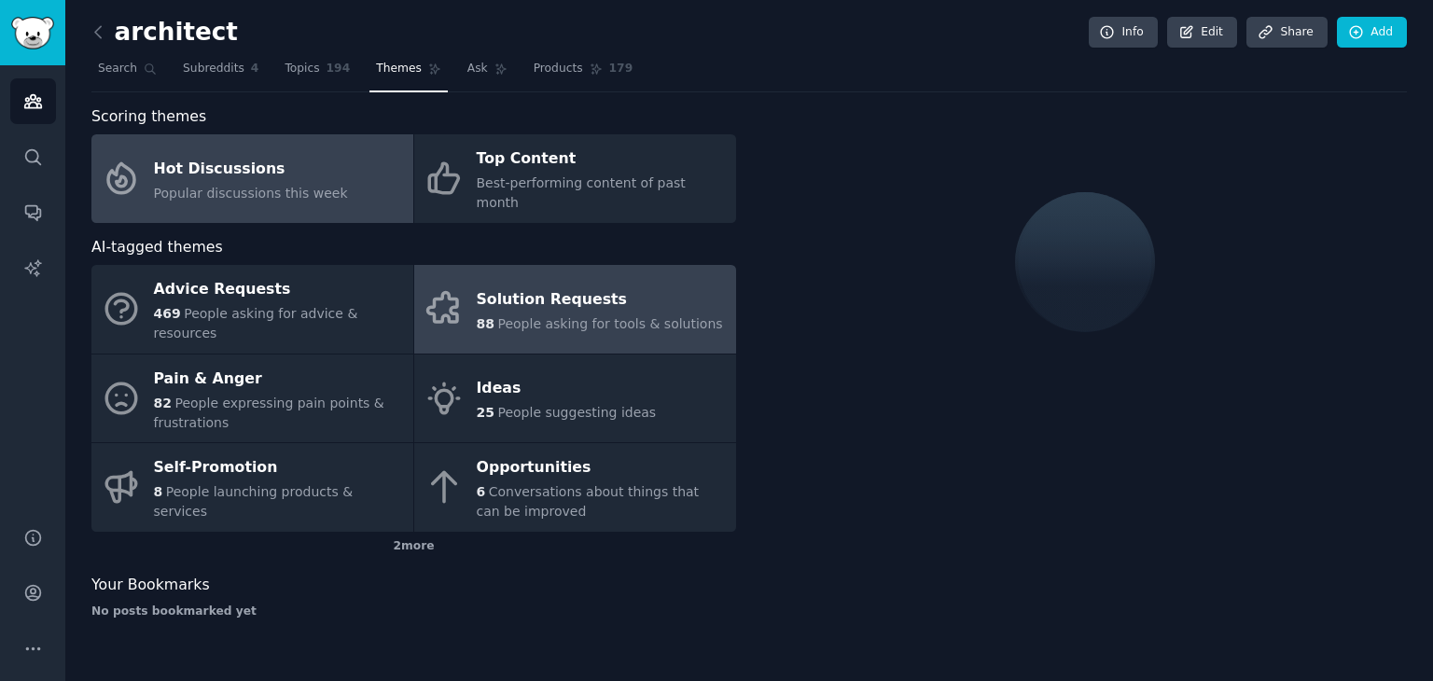
click at [593, 316] on span "People asking for tools & solutions" at bounding box center [609, 323] width 225 height 15
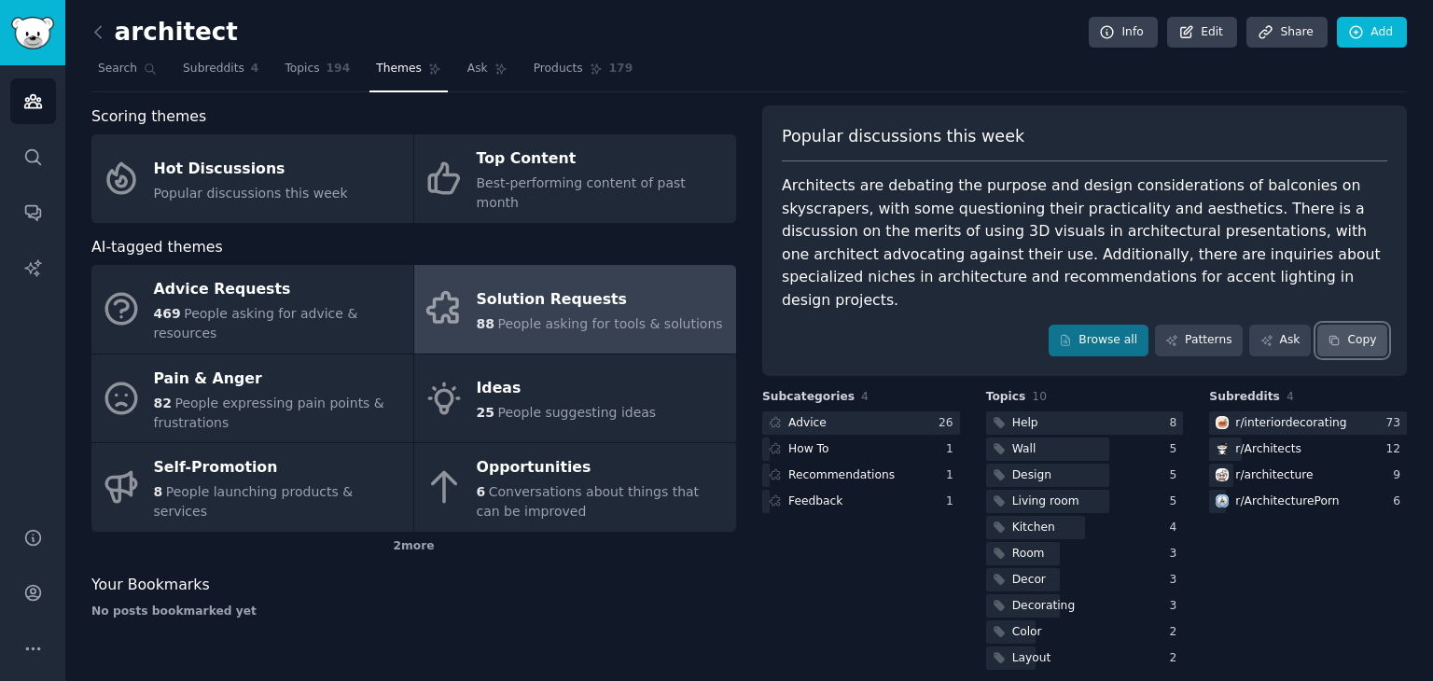
click at [1274, 325] on button "Copy" at bounding box center [1353, 341] width 70 height 32
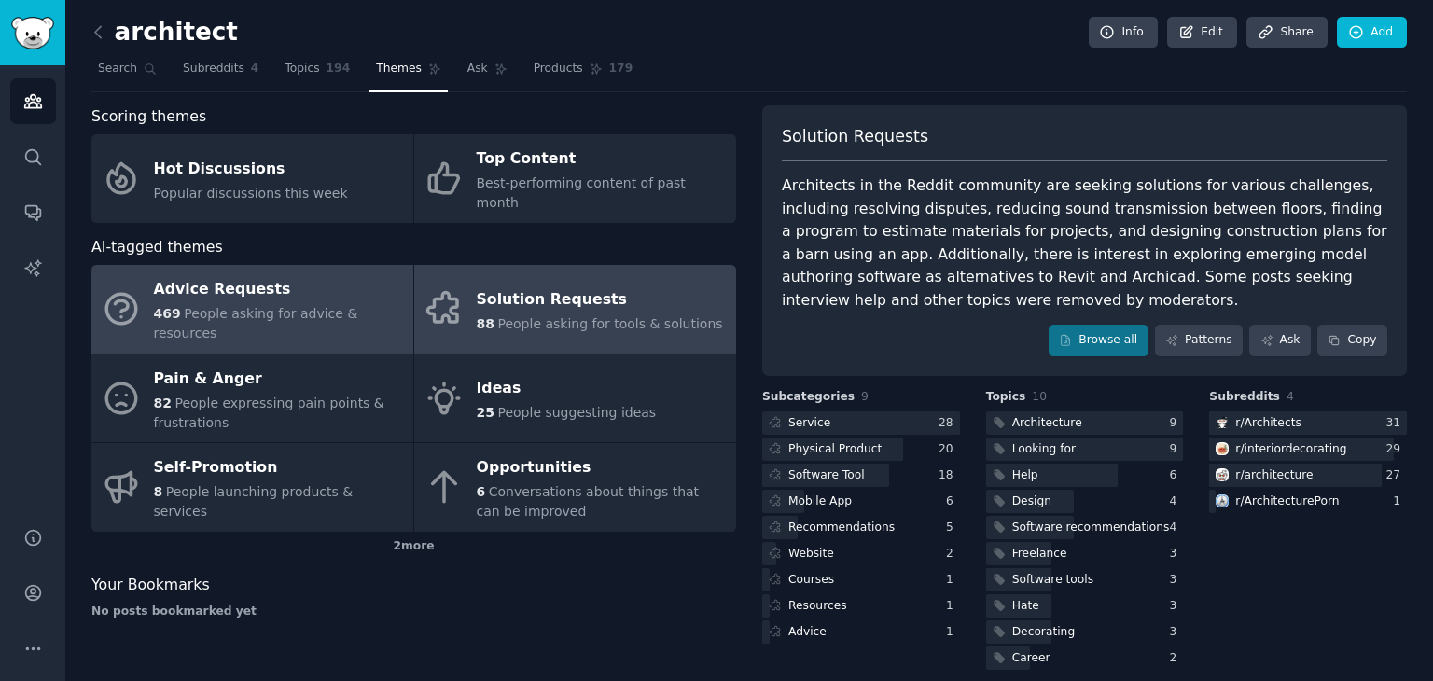
click at [298, 275] on div "Advice Requests" at bounding box center [279, 290] width 250 height 30
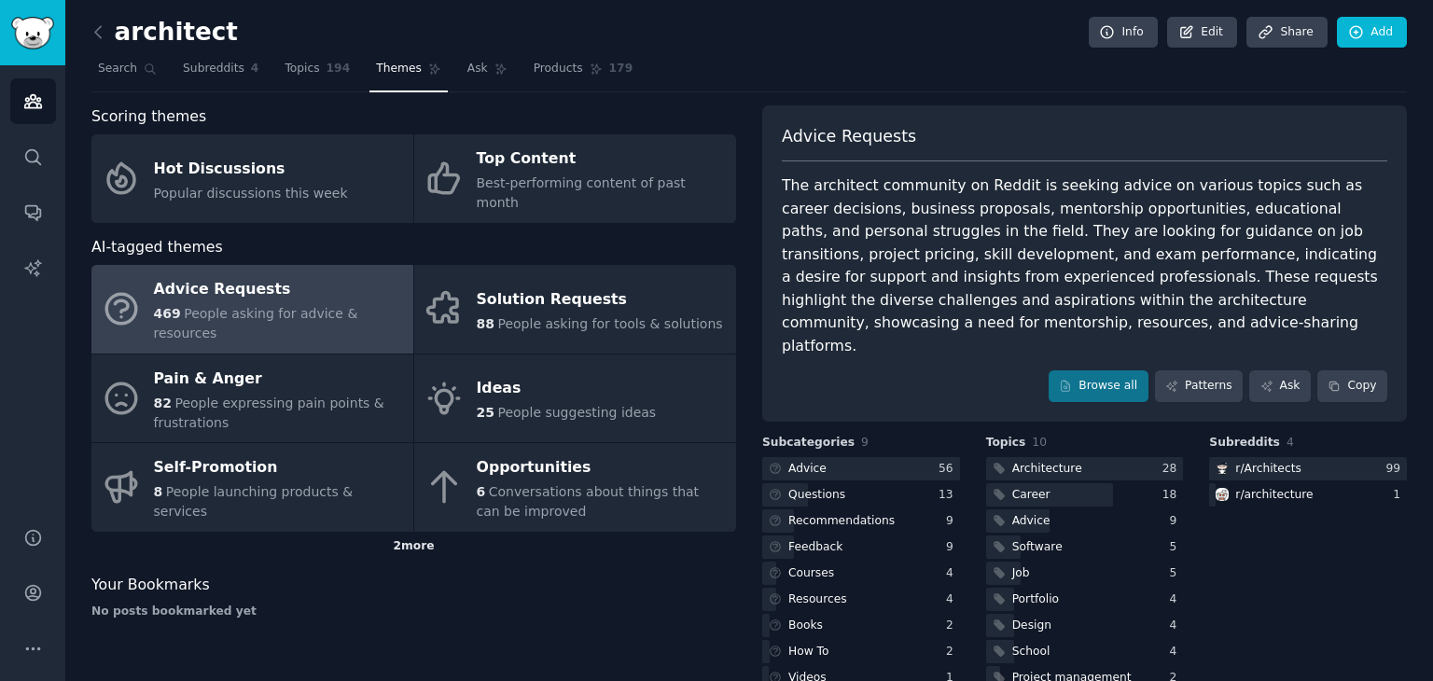
click at [401, 532] on div "2 more" at bounding box center [413, 547] width 645 height 30
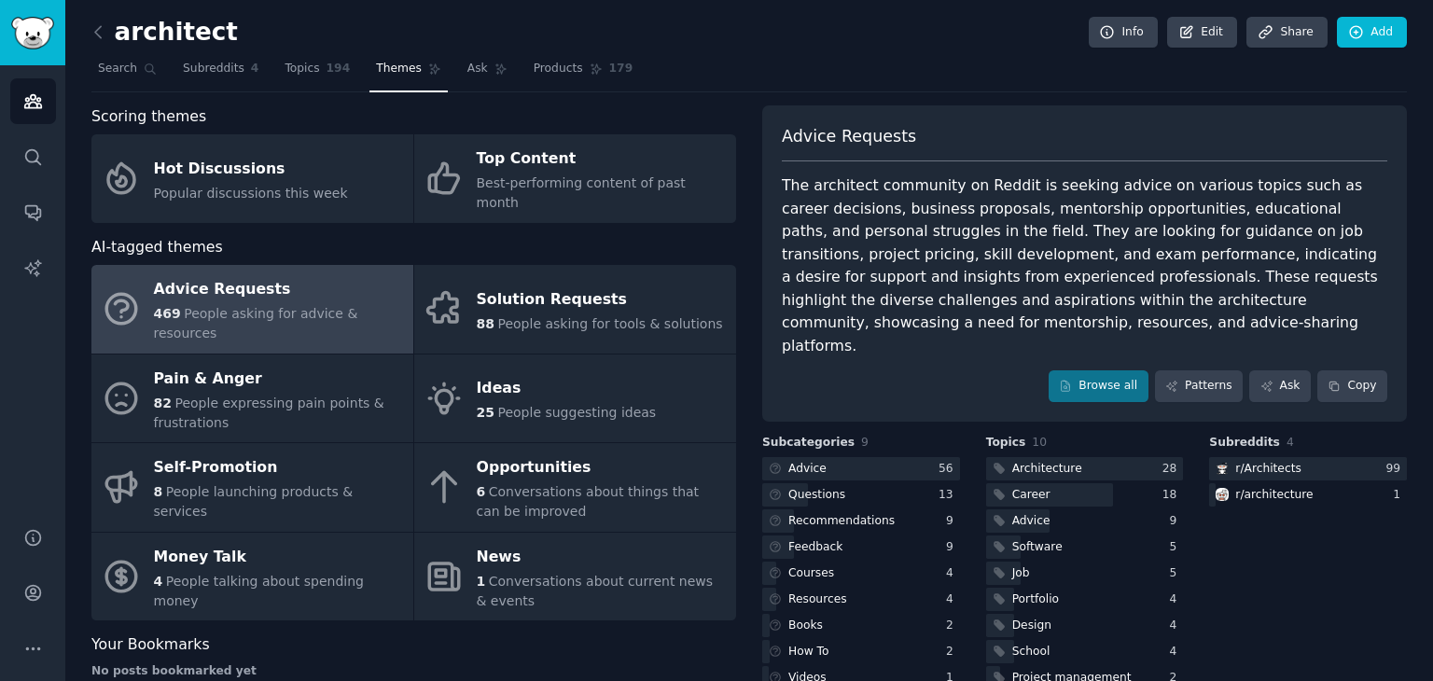
click at [851, 140] on span "Advice Requests" at bounding box center [849, 136] width 134 height 23
copy span "Advice Requests"
click at [1274, 380] on icon at bounding box center [1334, 386] width 13 height 13
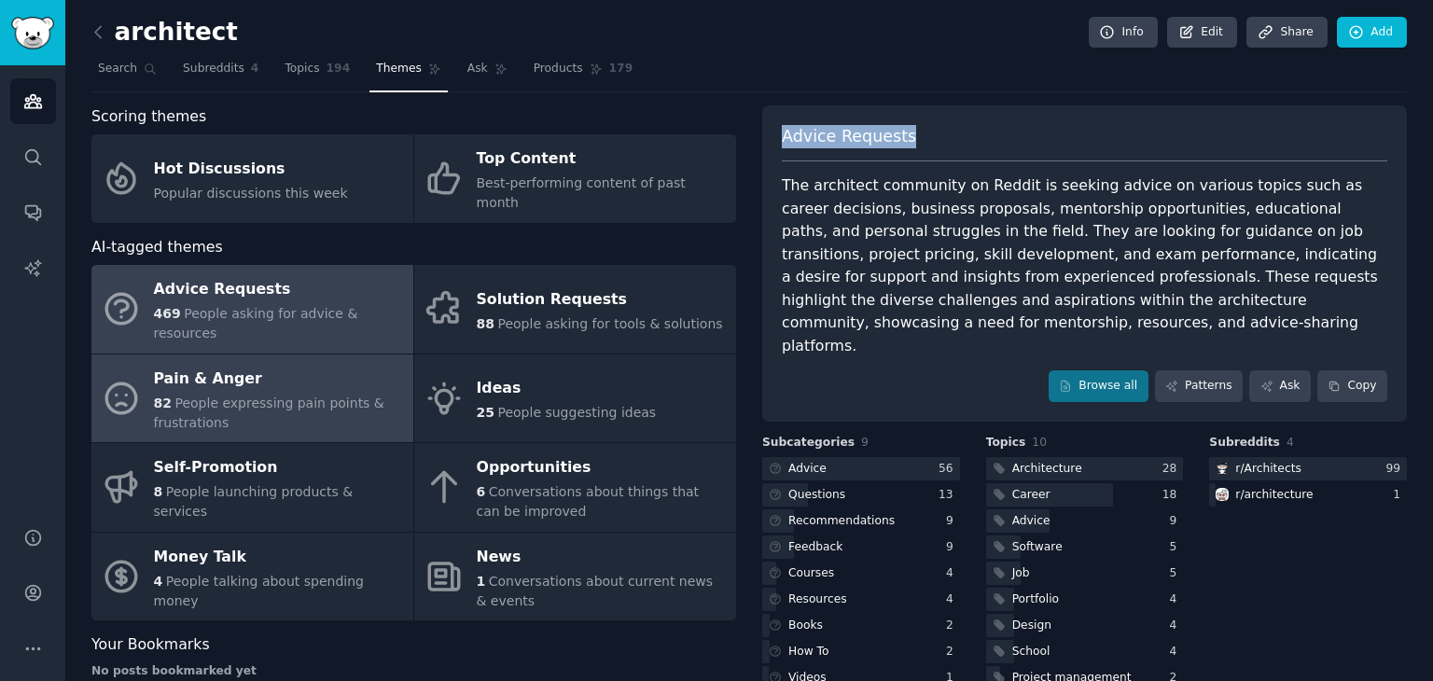
click at [304, 364] on div "Pain & Anger" at bounding box center [279, 379] width 250 height 30
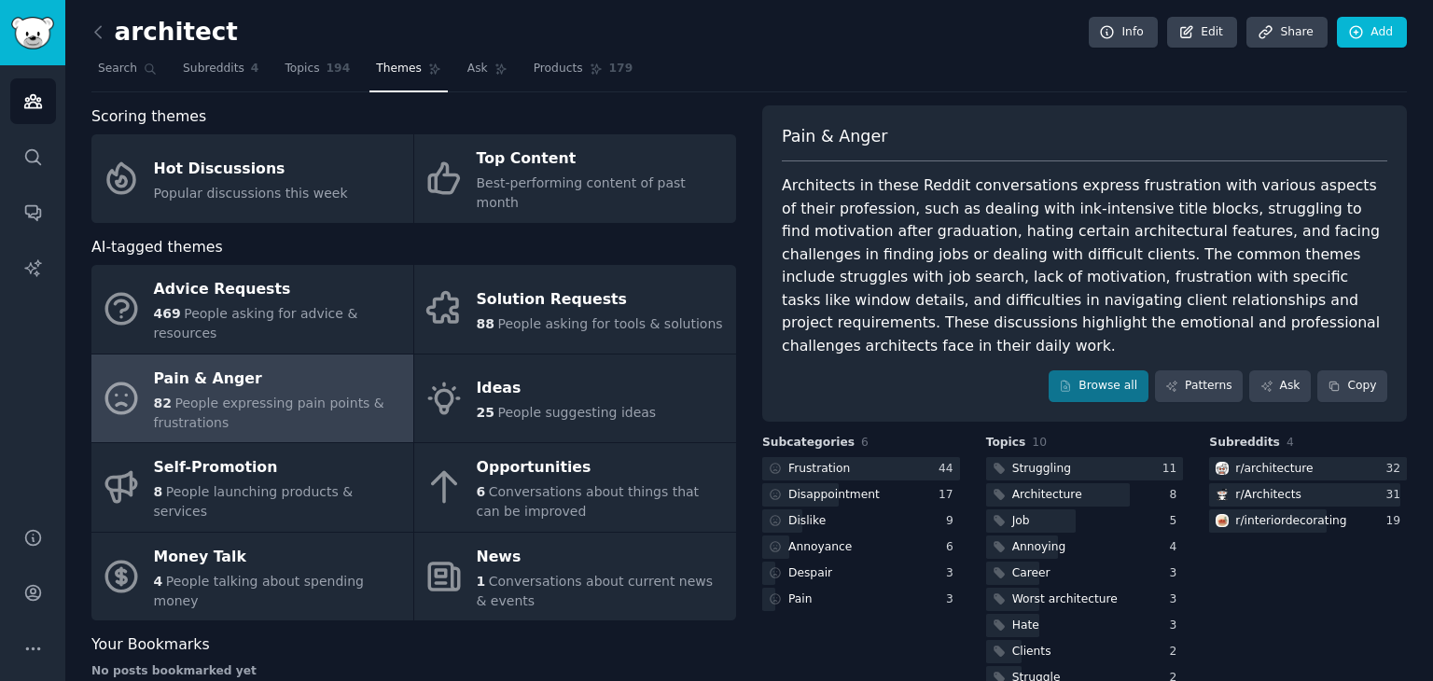
click at [854, 137] on span "Pain & Anger" at bounding box center [834, 136] width 105 height 23
click at [1274, 370] on button "Copy" at bounding box center [1353, 386] width 70 height 32
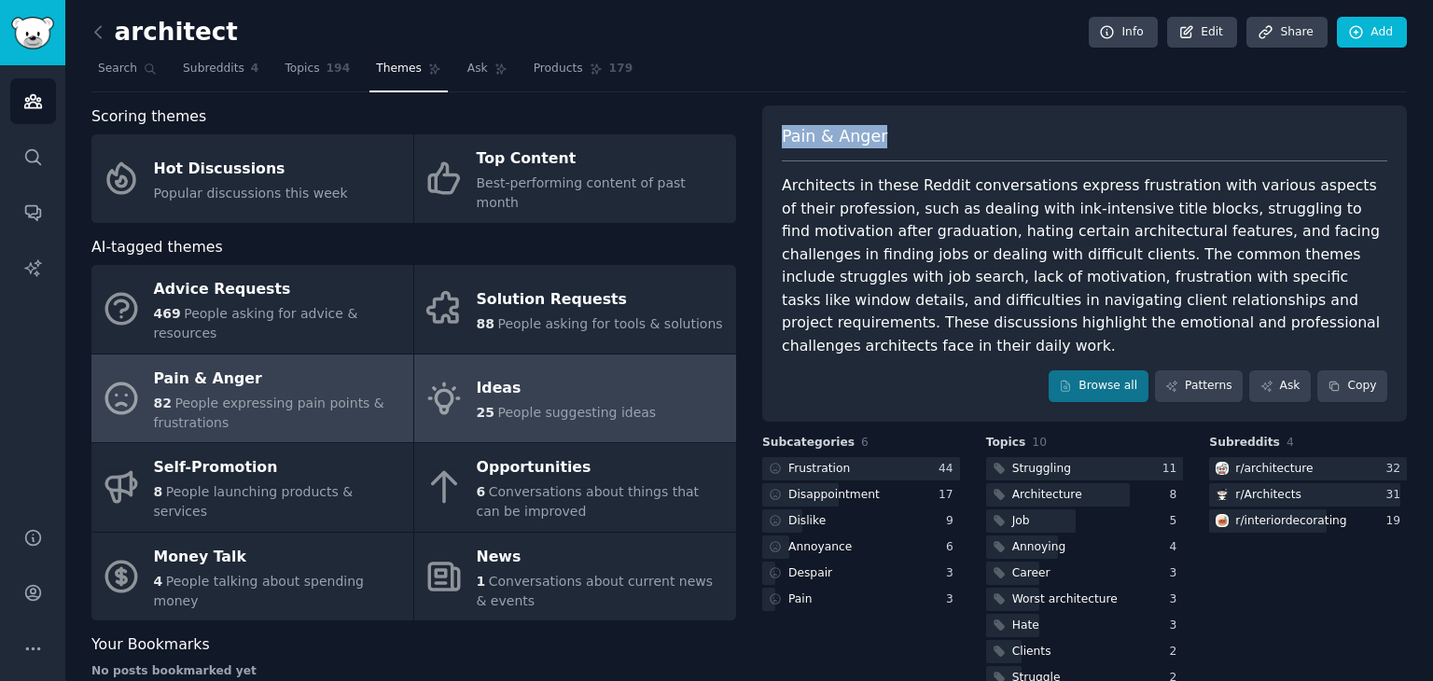
click at [569, 374] on div "Ideas" at bounding box center [567, 389] width 180 height 30
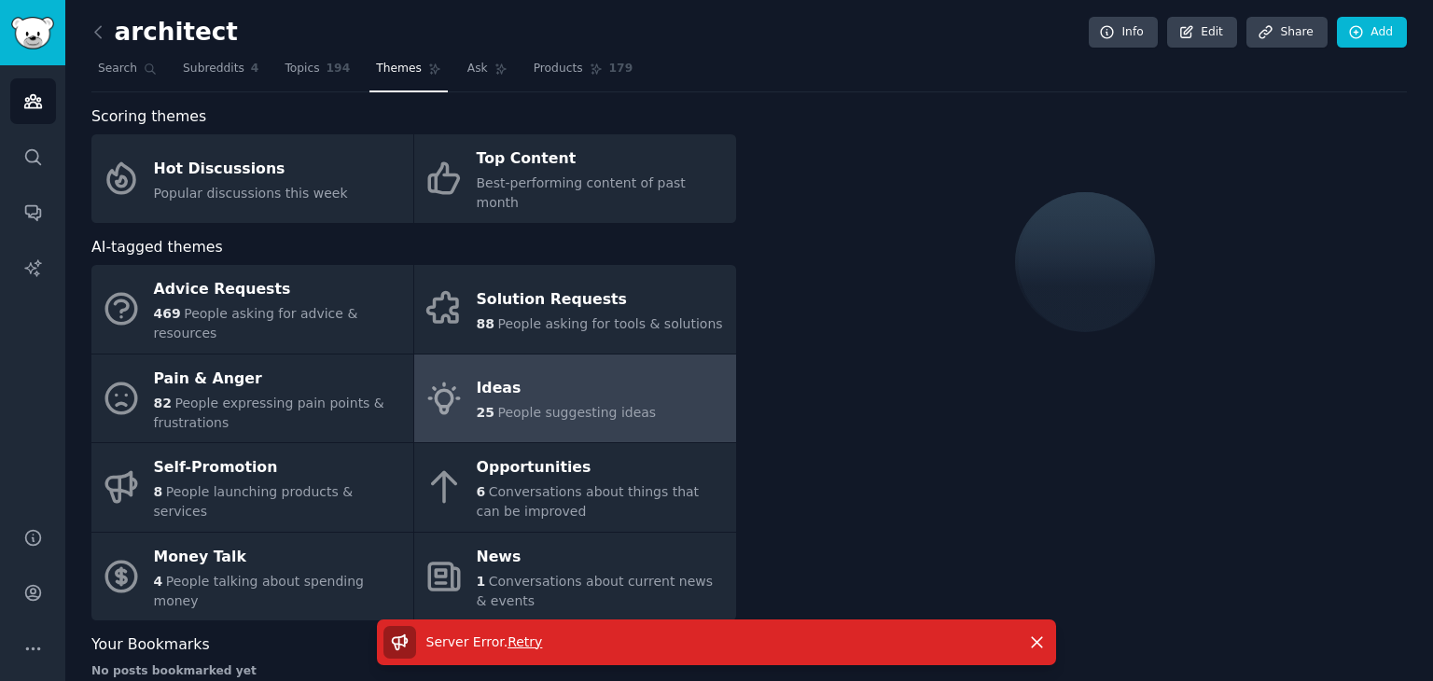
click at [522, 374] on div "Ideas" at bounding box center [567, 389] width 180 height 30
click at [524, 590] on span "Retry" at bounding box center [525, 642] width 35 height 15
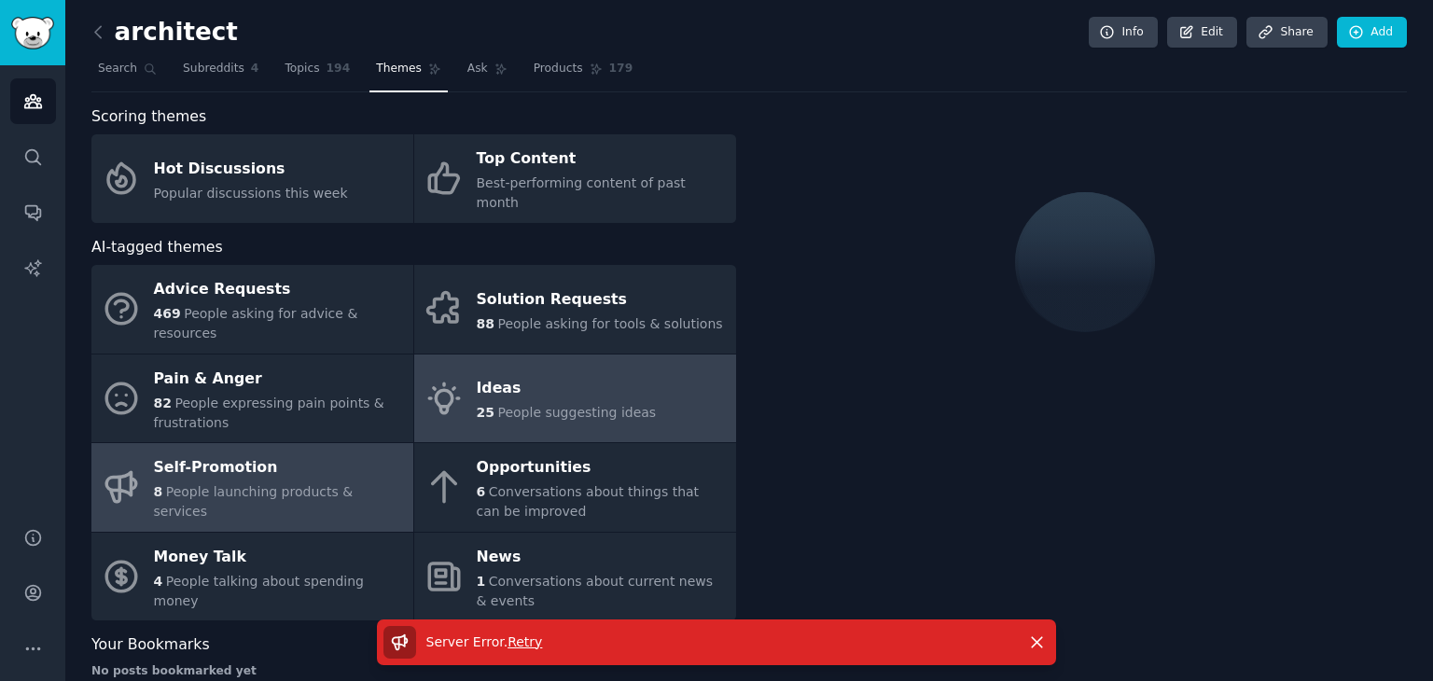
click at [240, 484] on span "People launching products & services" at bounding box center [254, 501] width 200 height 35
click at [623, 374] on div "Ideas" at bounding box center [567, 389] width 180 height 30
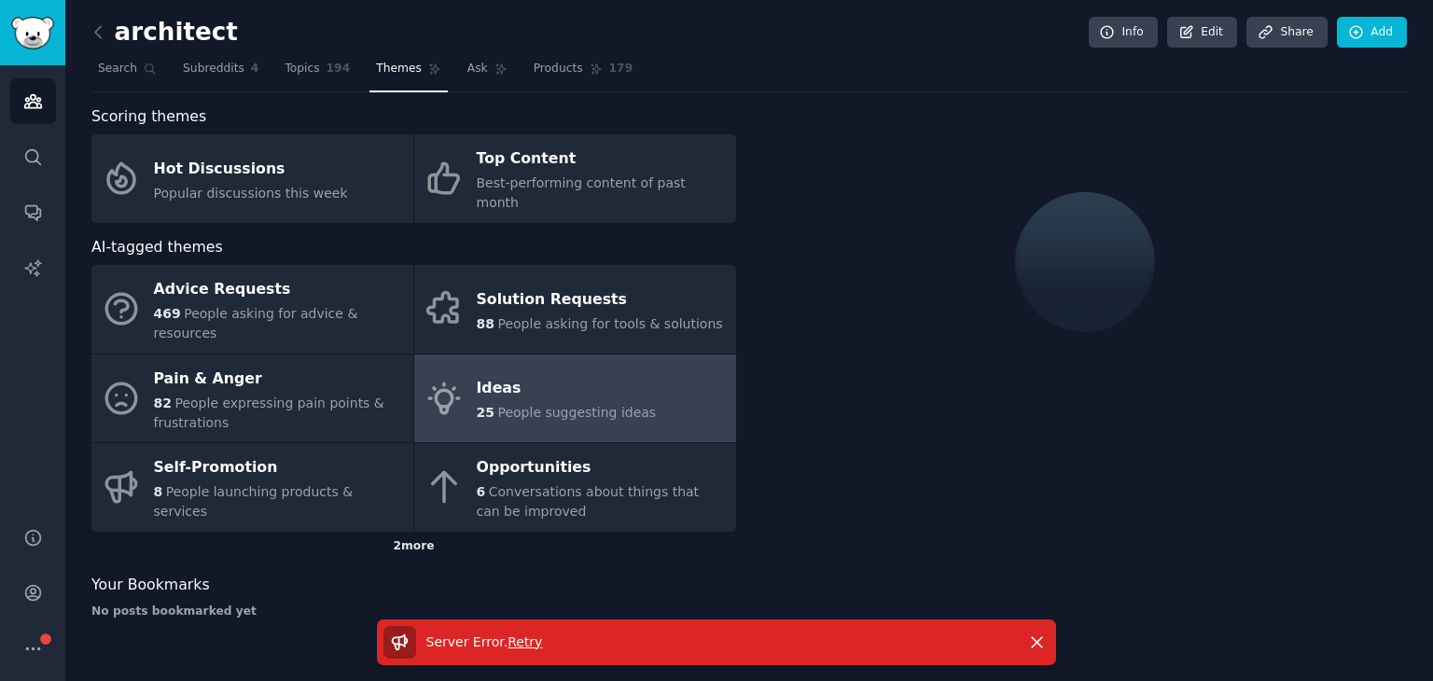
click at [401, 532] on div "2 more" at bounding box center [413, 547] width 645 height 30
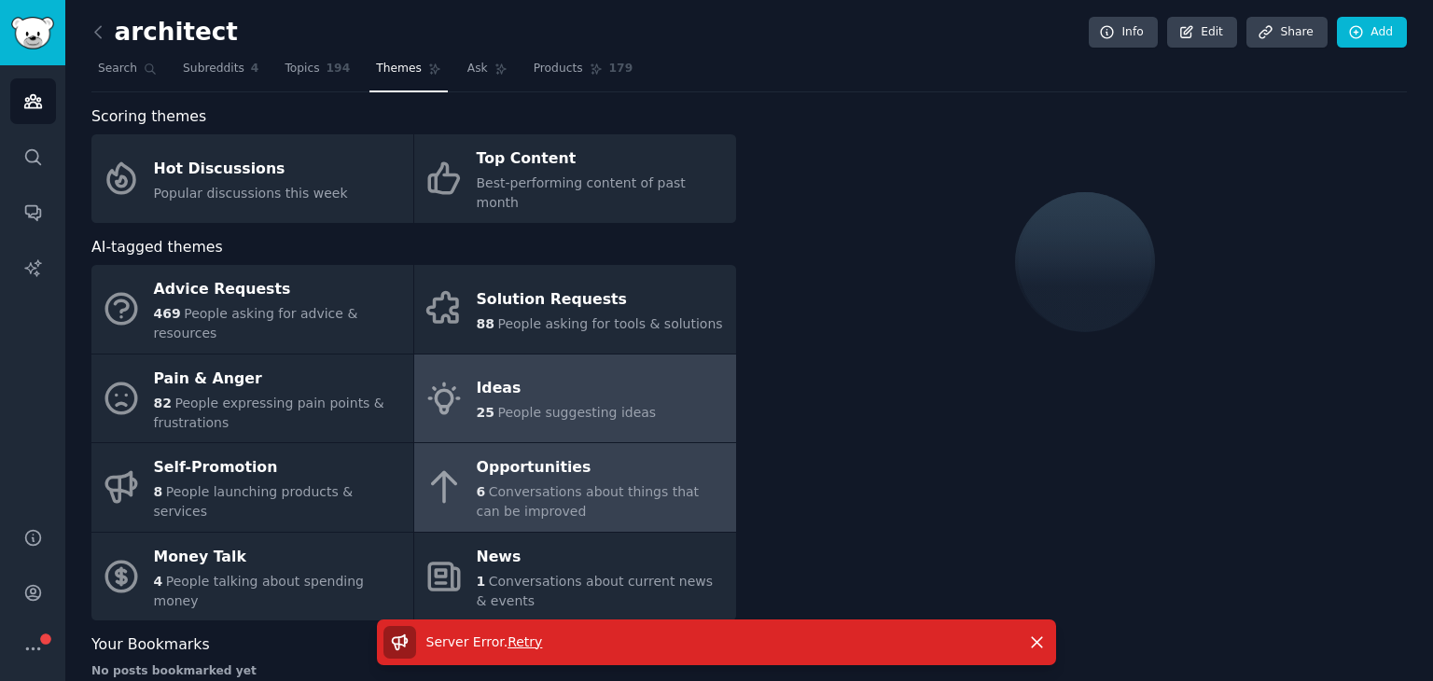
click at [629, 454] on div "Opportunities" at bounding box center [602, 469] width 250 height 30
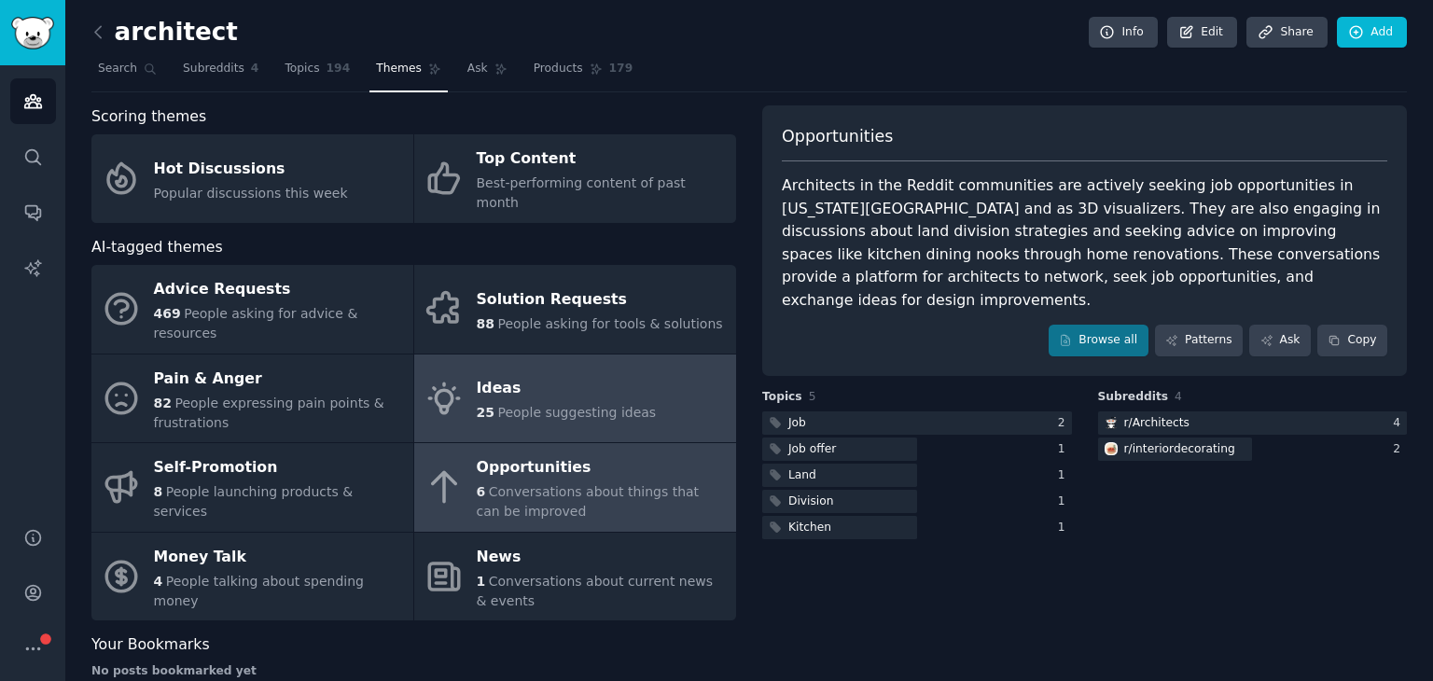
click at [547, 386] on link "Ideas 25 People suggesting ideas" at bounding box center [575, 399] width 322 height 89
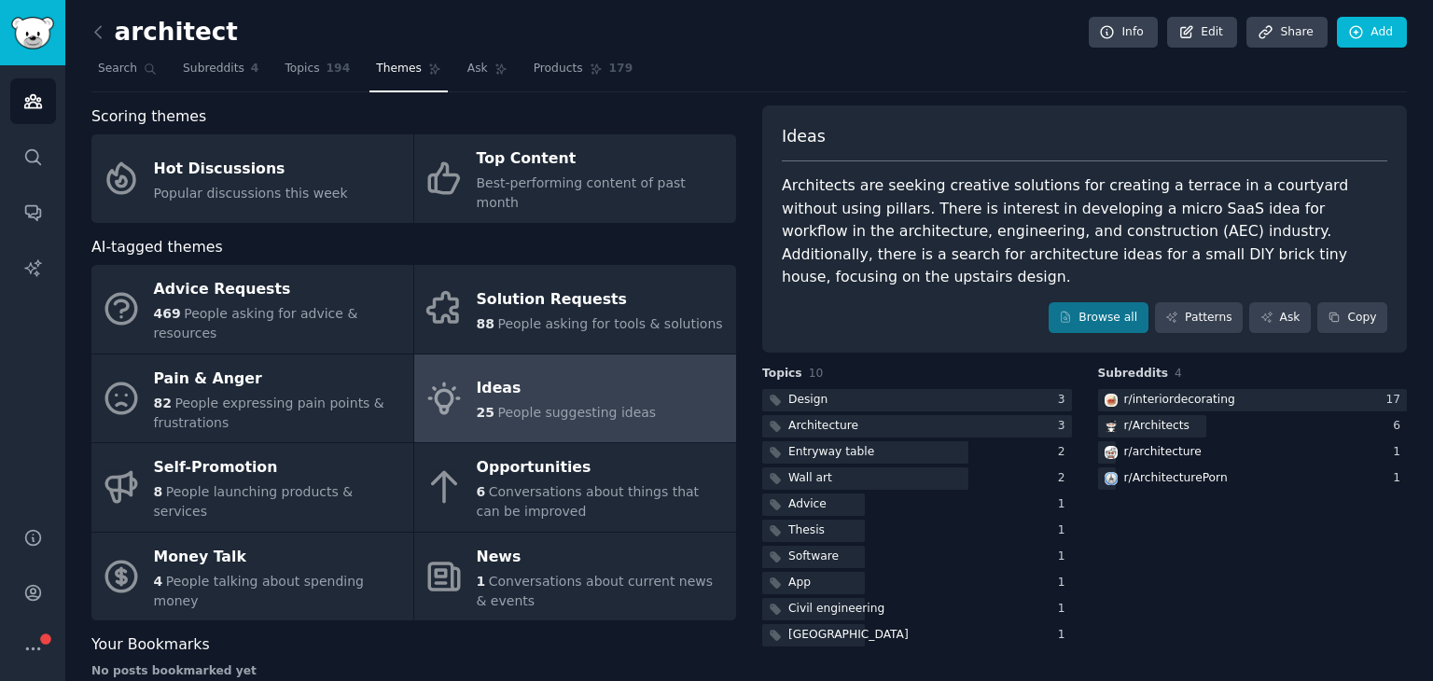
click at [806, 138] on span "Ideas" at bounding box center [804, 136] width 44 height 23
copy span "Ideas"
click at [1361, 302] on button "Copy" at bounding box center [1353, 318] width 70 height 32
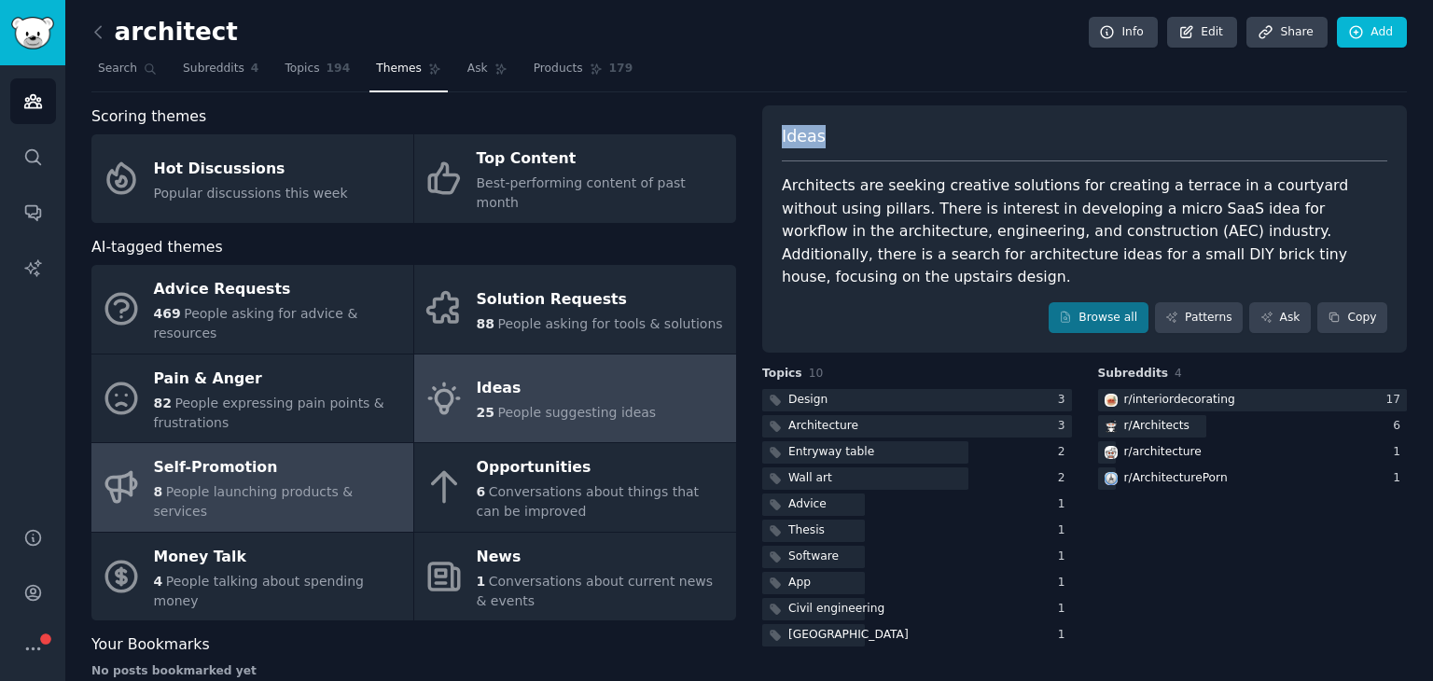
click at [248, 454] on div "Self-Promotion" at bounding box center [279, 469] width 250 height 30
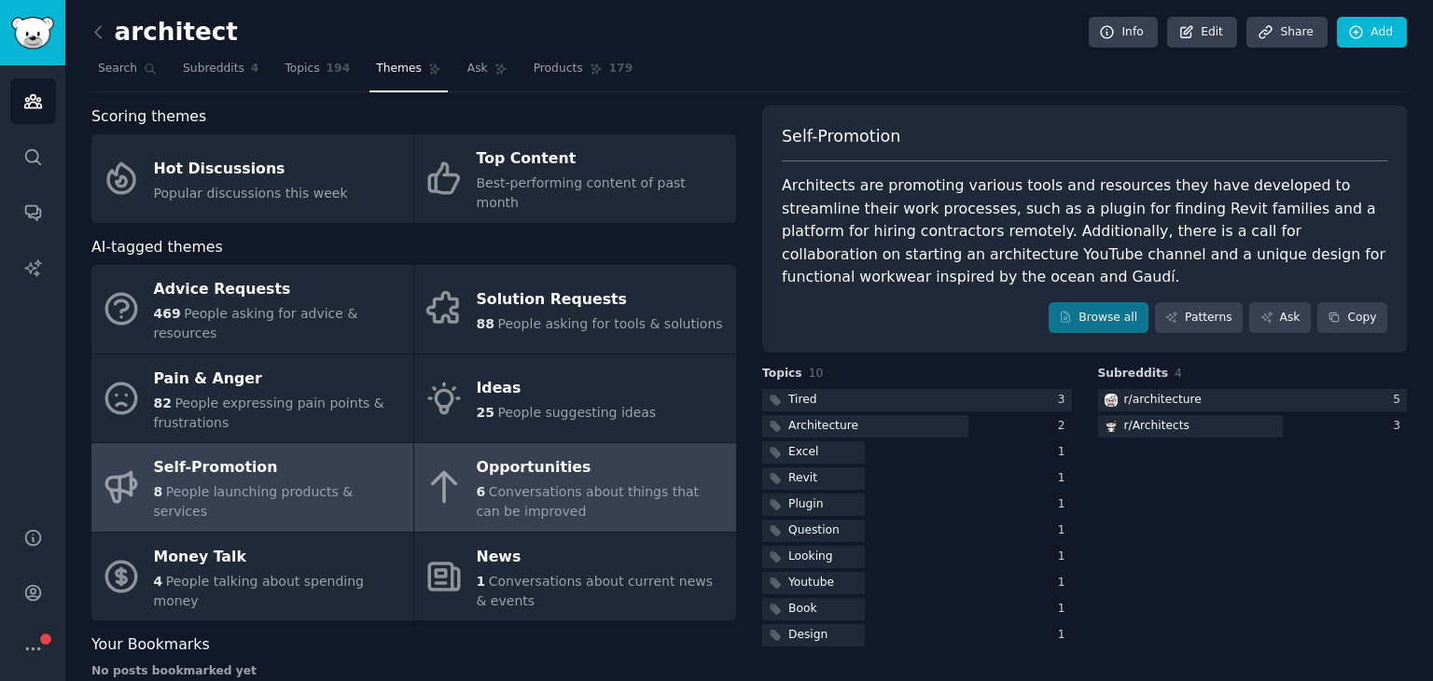
click at [513, 454] on div "Opportunities" at bounding box center [602, 469] width 250 height 30
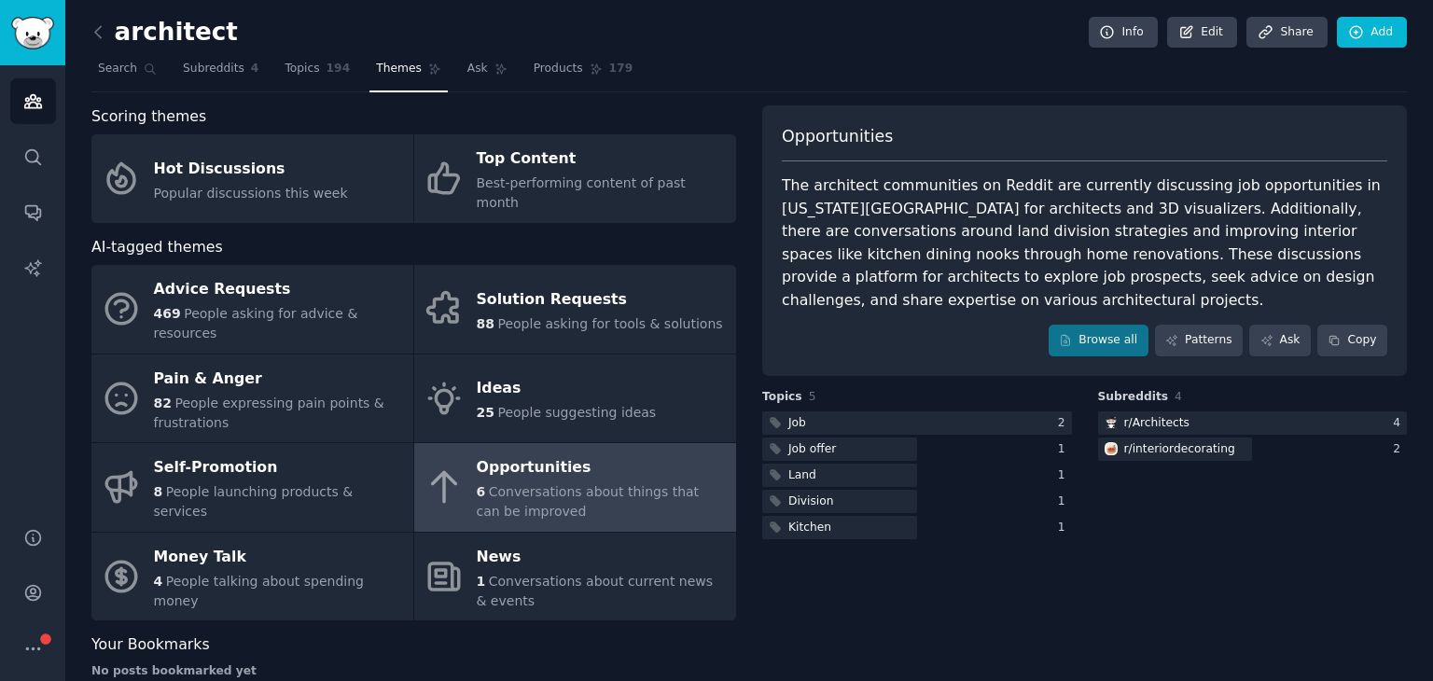
click at [829, 135] on span "Opportunities" at bounding box center [837, 136] width 111 height 23
click at [1344, 325] on button "Copy" at bounding box center [1353, 341] width 70 height 32
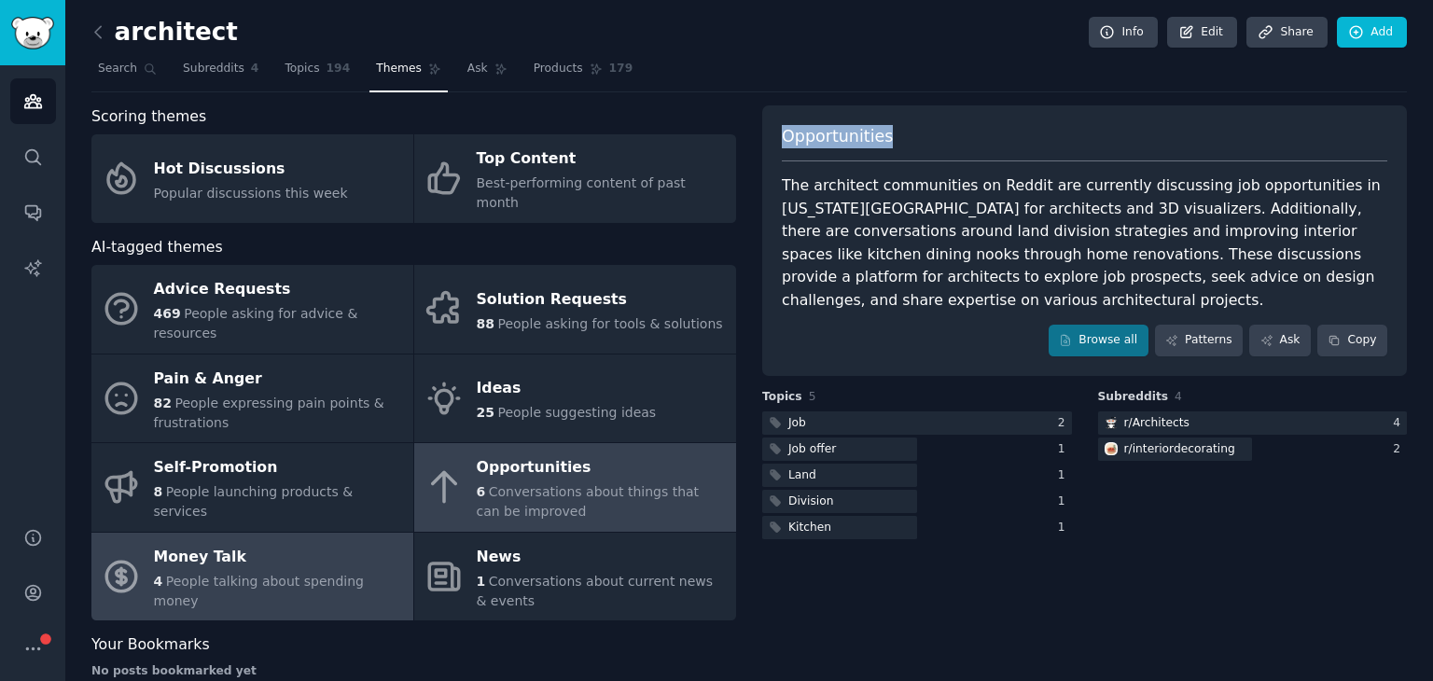
click at [266, 542] on div "Money Talk" at bounding box center [279, 557] width 250 height 30
